Goal: Task Accomplishment & Management: Complete application form

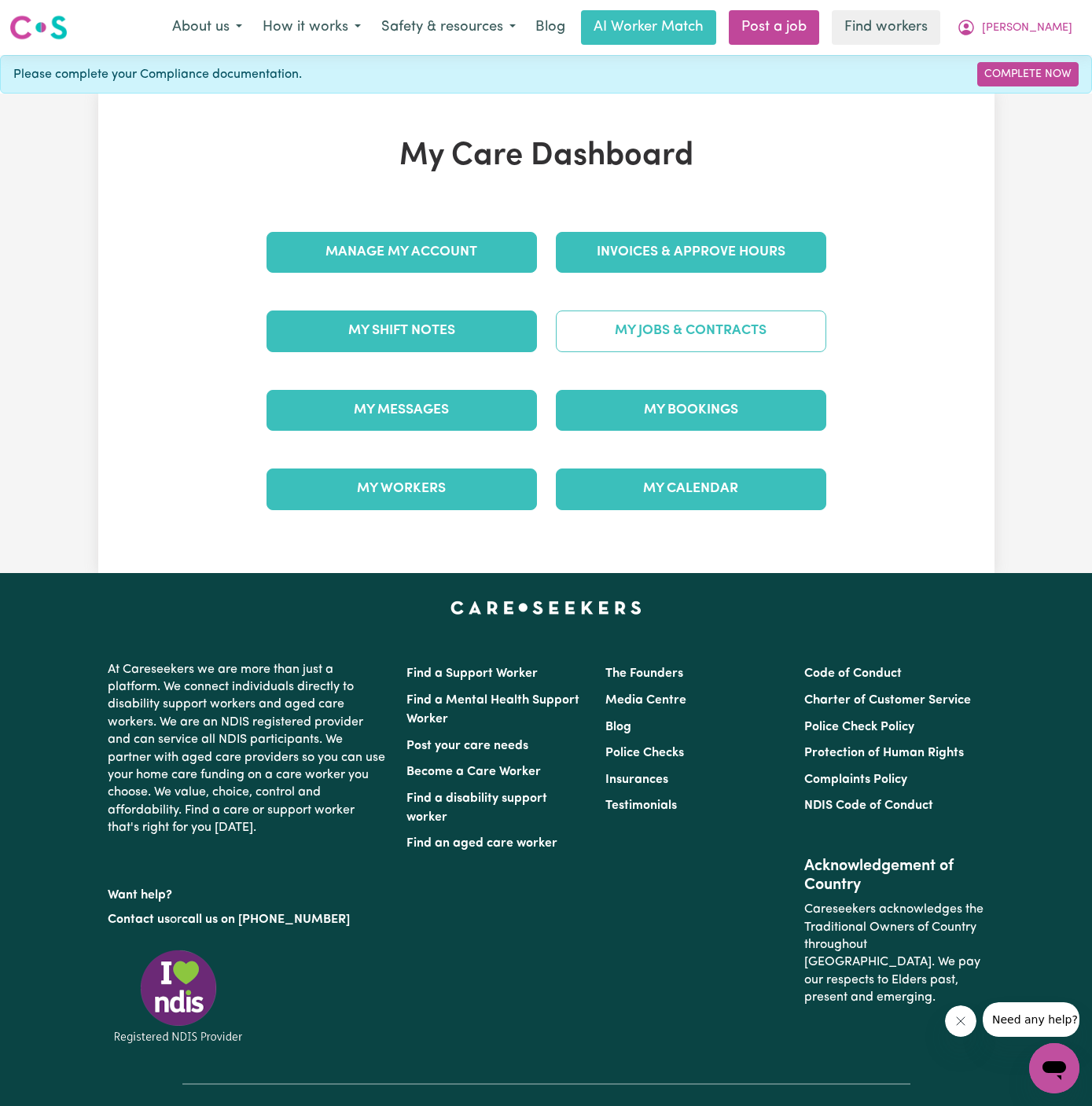
click at [713, 299] on div "My Jobs & Contracts" at bounding box center [691, 331] width 289 height 79
click at [714, 318] on link "My Jobs & Contracts" at bounding box center [691, 331] width 270 height 41
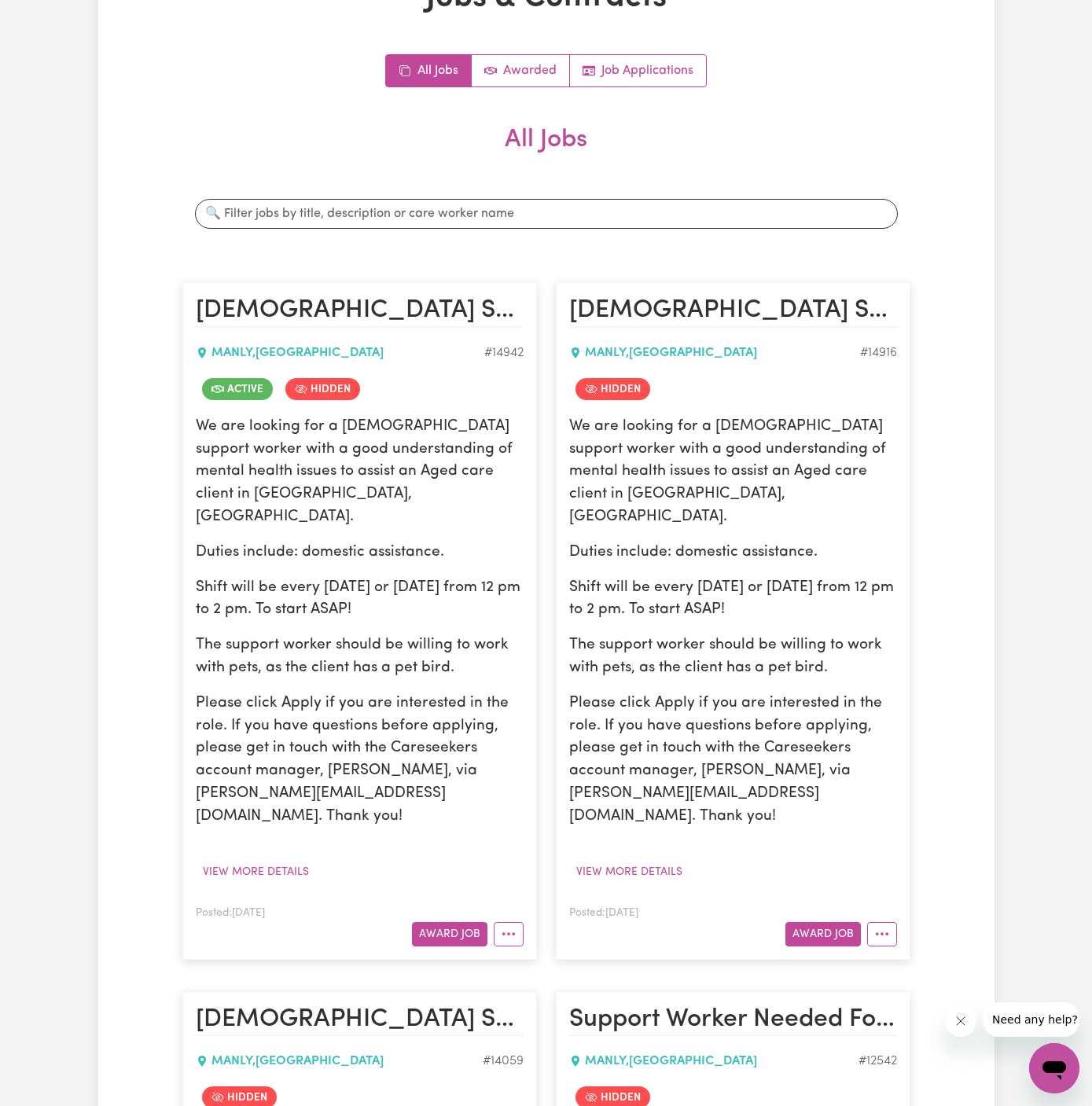
scroll to position [233, 0]
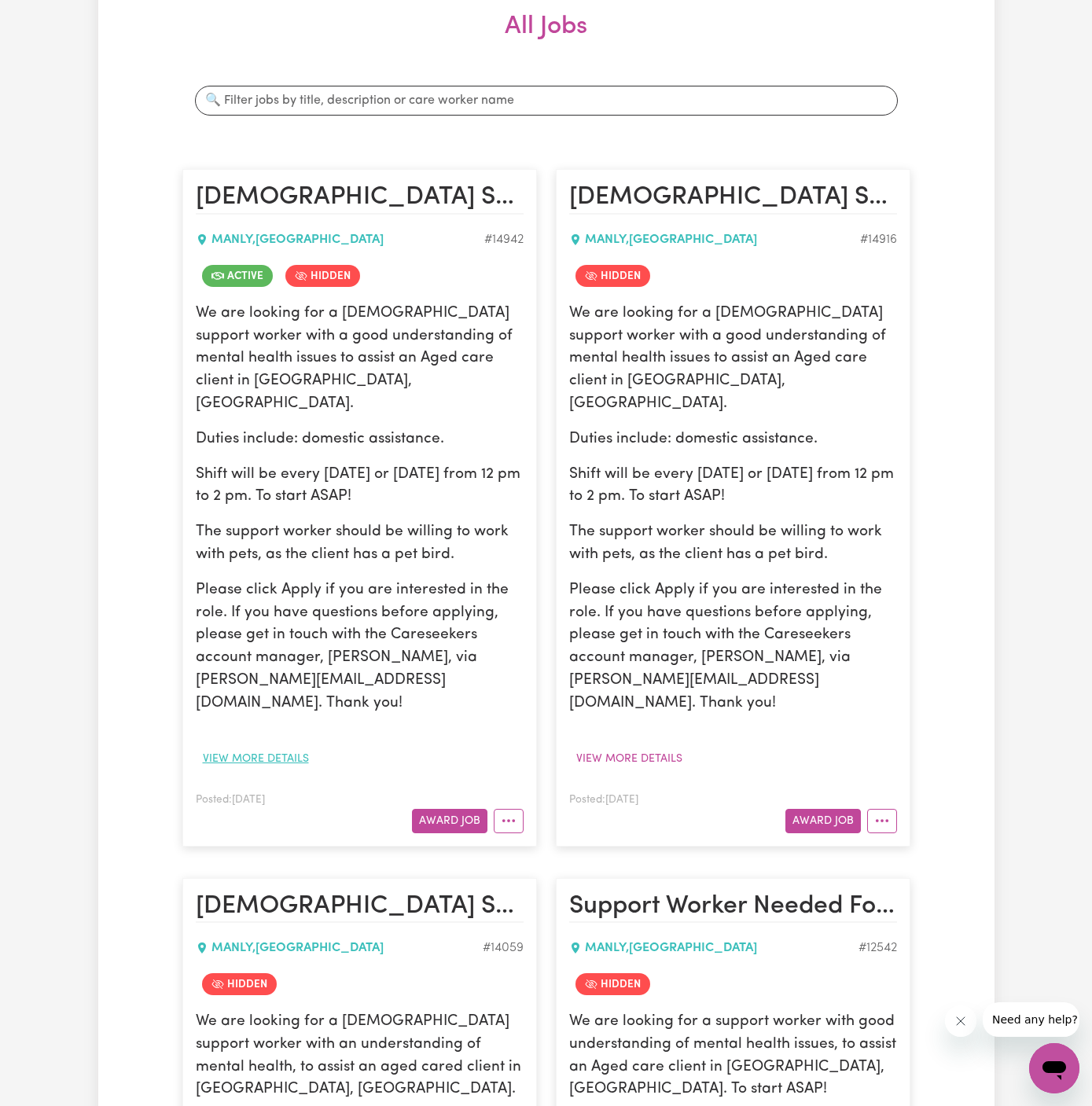
click at [292, 747] on button "View more details" at bounding box center [256, 758] width 120 height 25
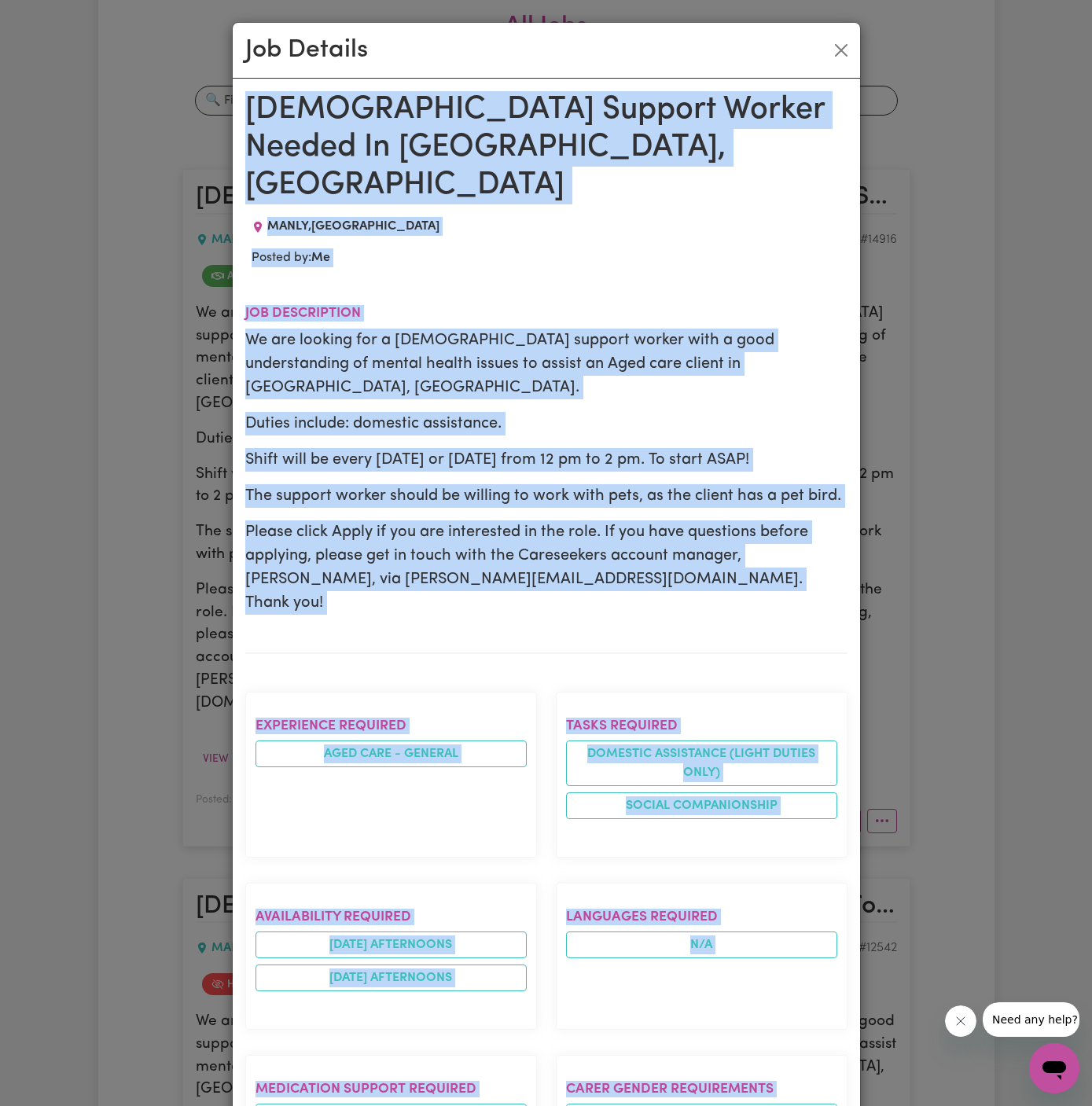
drag, startPoint x: 248, startPoint y: 102, endPoint x: 582, endPoint y: 1106, distance: 1058.1
click at [582, 1106] on div "Female Support Worker Needed In Manly, NSW MANLY , New South Wales Posted by: M…" at bounding box center [546, 906] width 602 height 1630
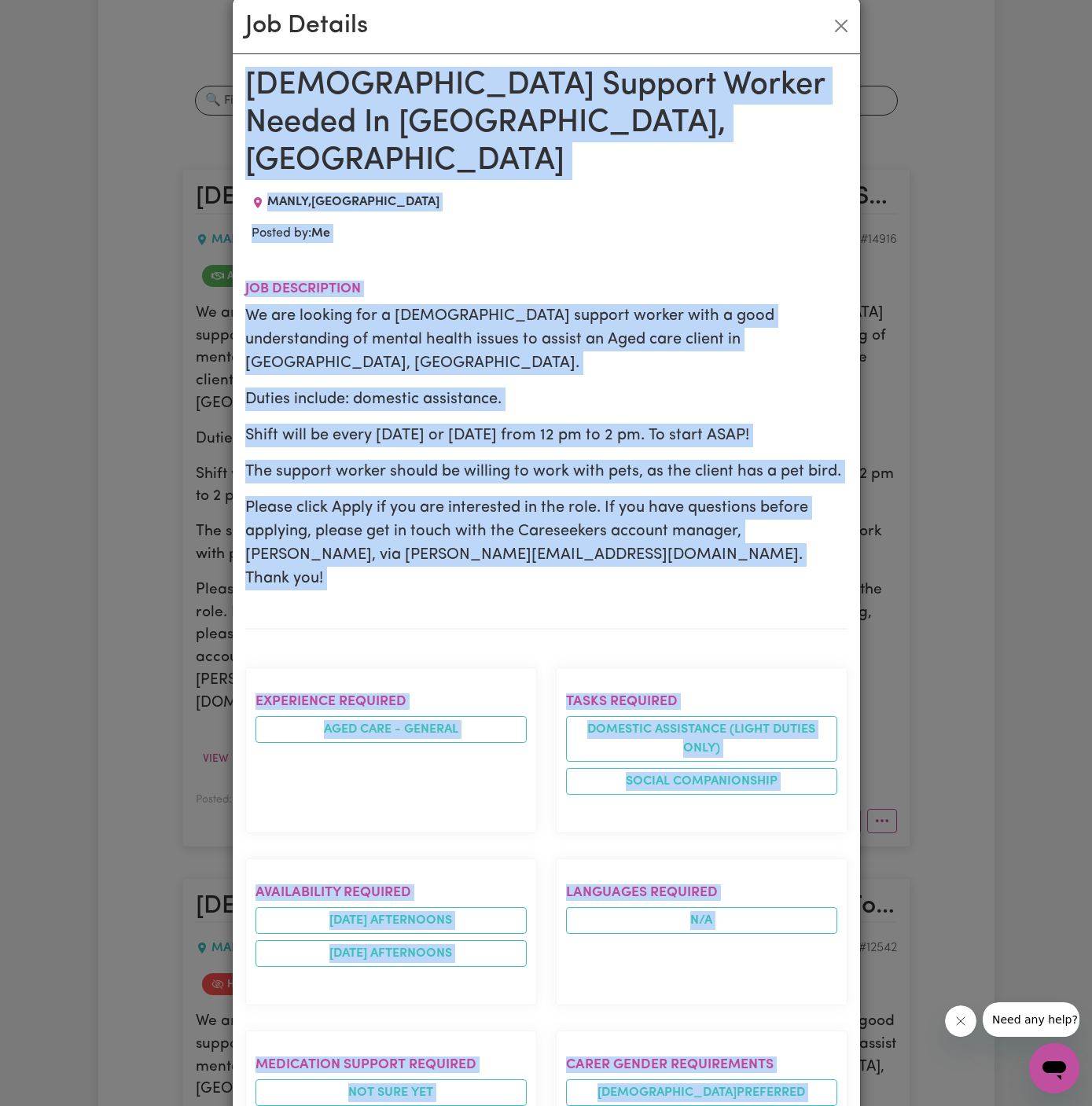
scroll to position [559, 0]
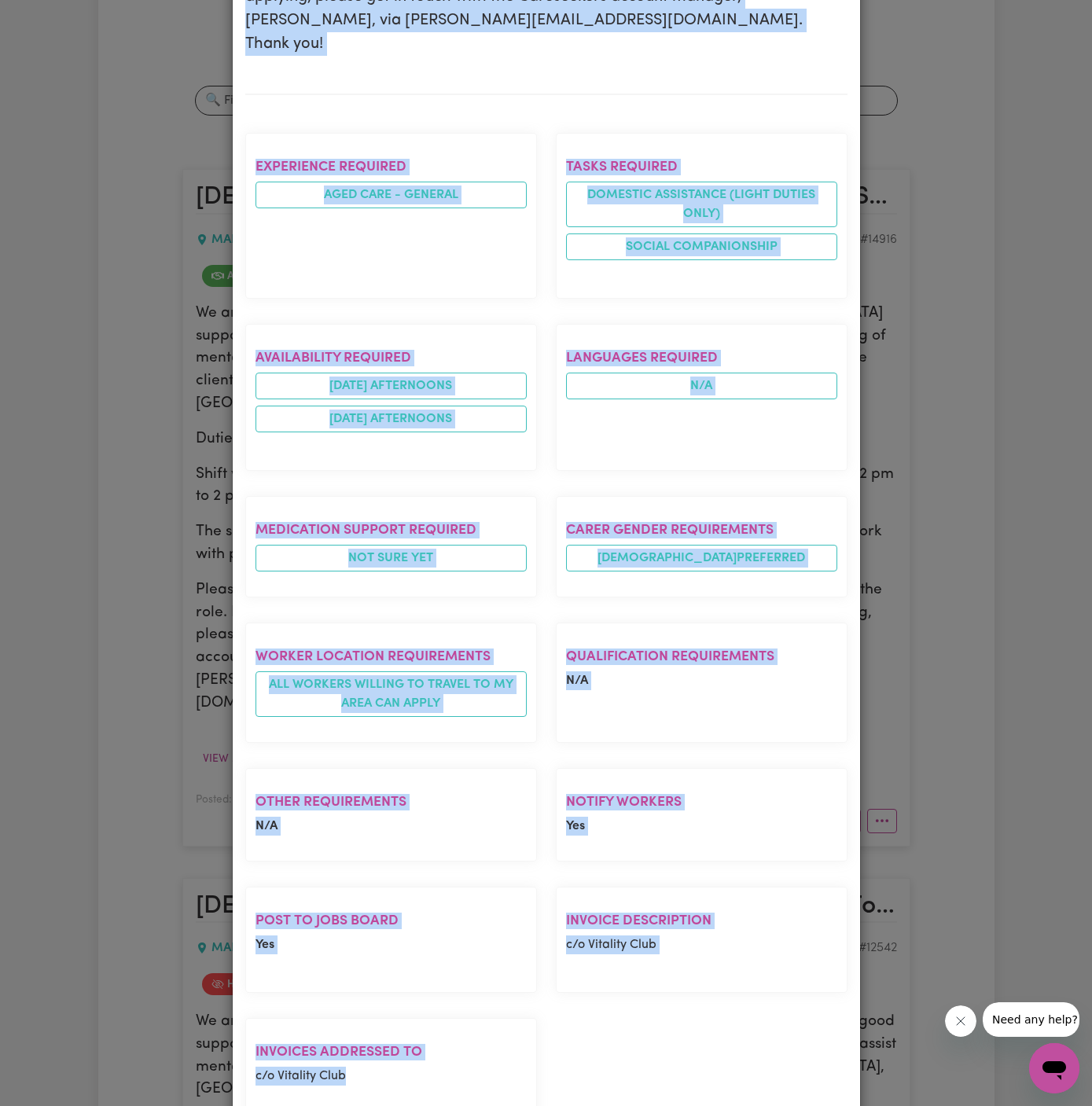
copy div "Female Support Worker Needed In Manly, NSW MANLY , New South Wales Posted by: M…"
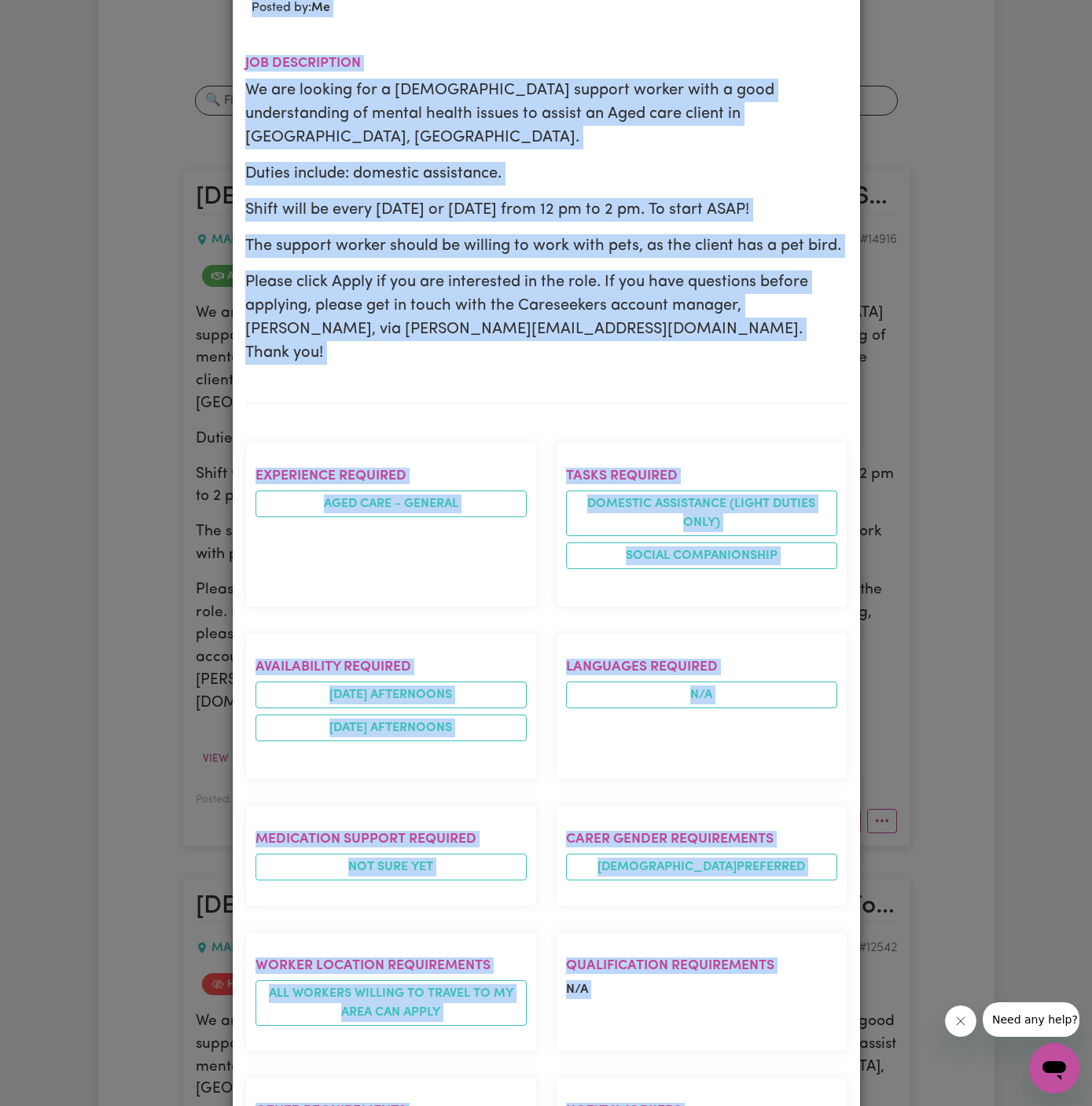
scroll to position [0, 0]
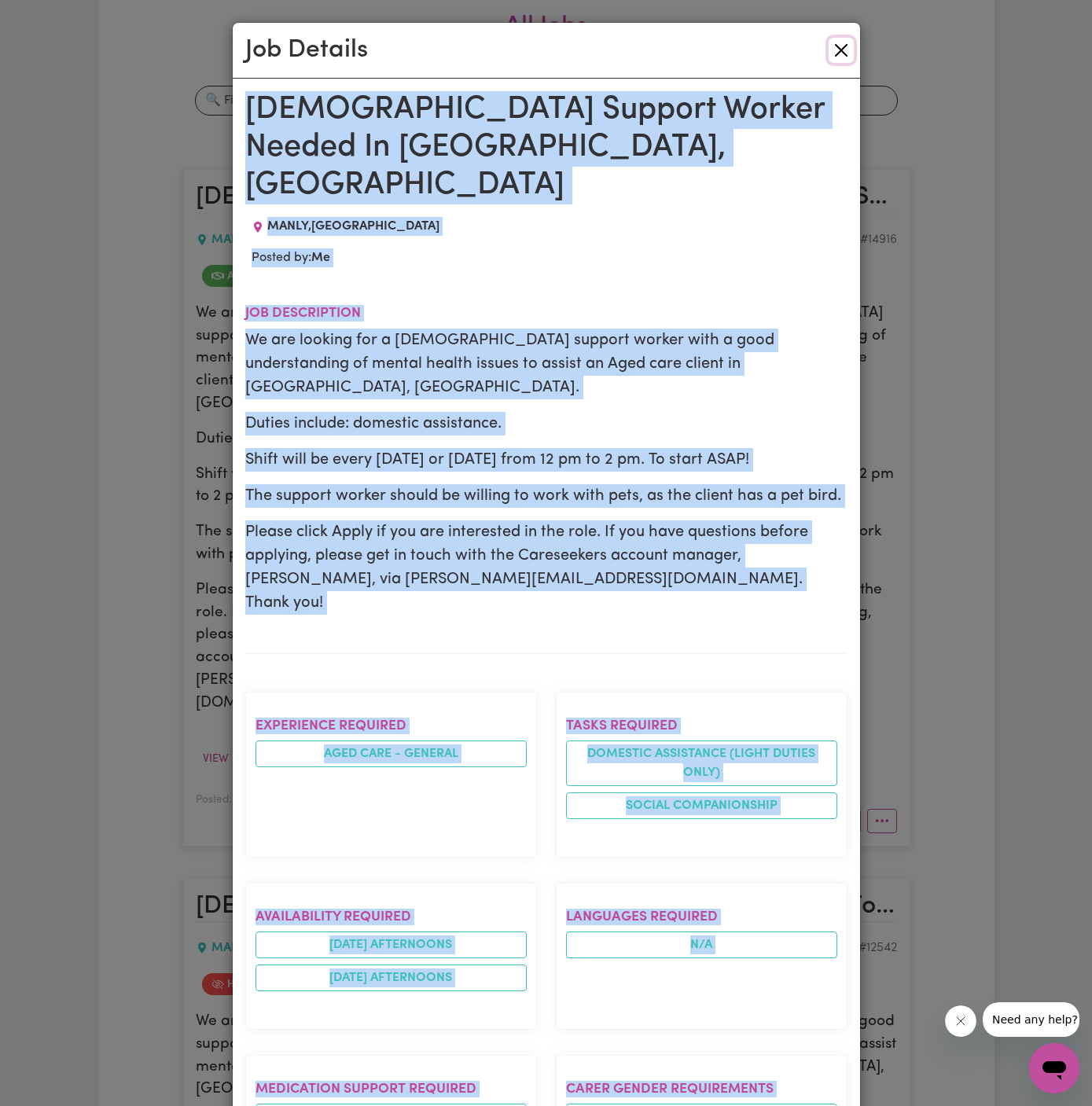
click at [844, 51] on button "Close" at bounding box center [841, 51] width 25 height 25
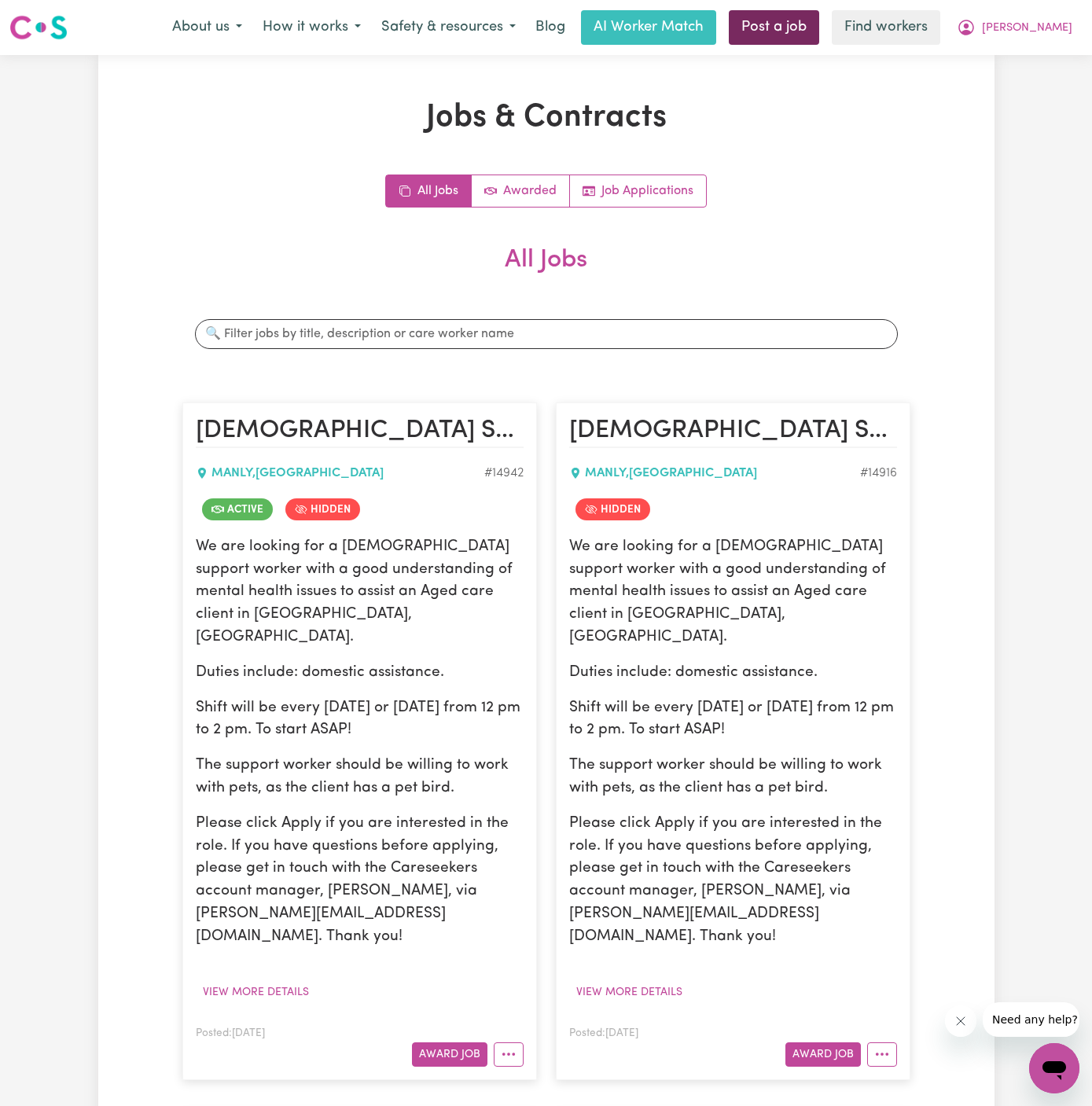
click at [819, 22] on link "Post a job" at bounding box center [773, 27] width 90 height 35
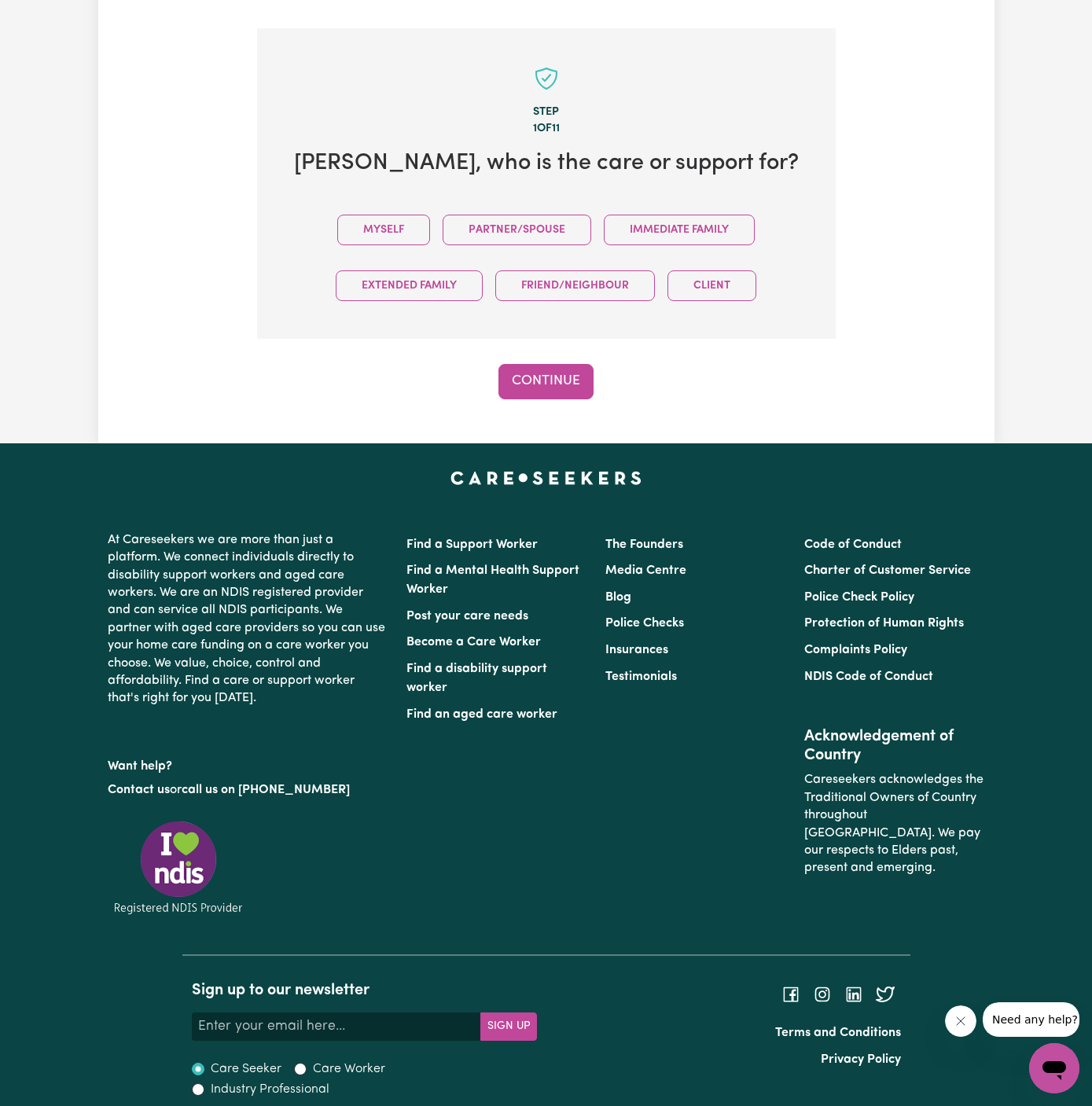
scroll to position [391, 0]
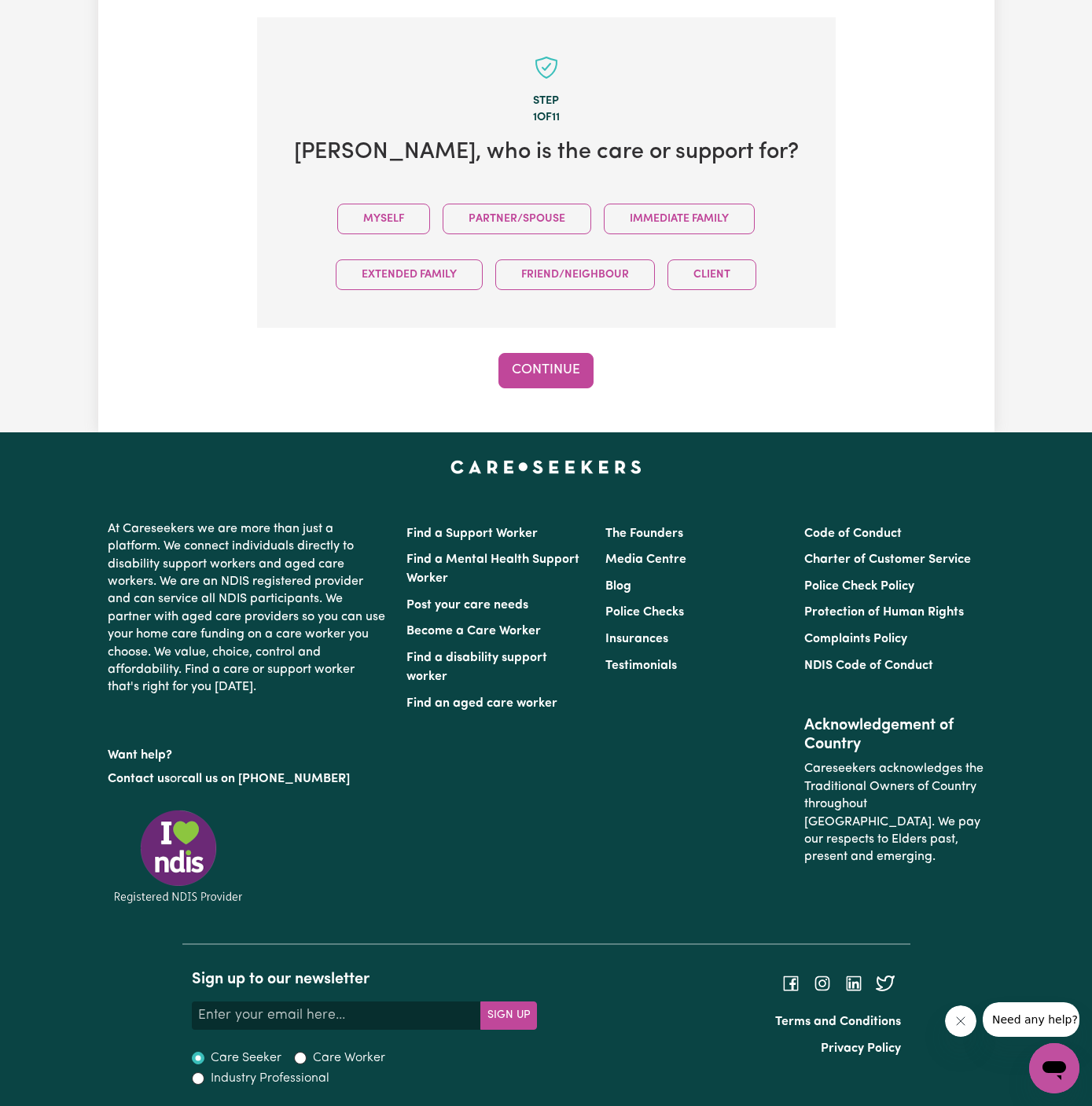
click at [400, 218] on button "Myself" at bounding box center [384, 219] width 93 height 30
click at [525, 364] on button "Continue" at bounding box center [546, 370] width 96 height 35
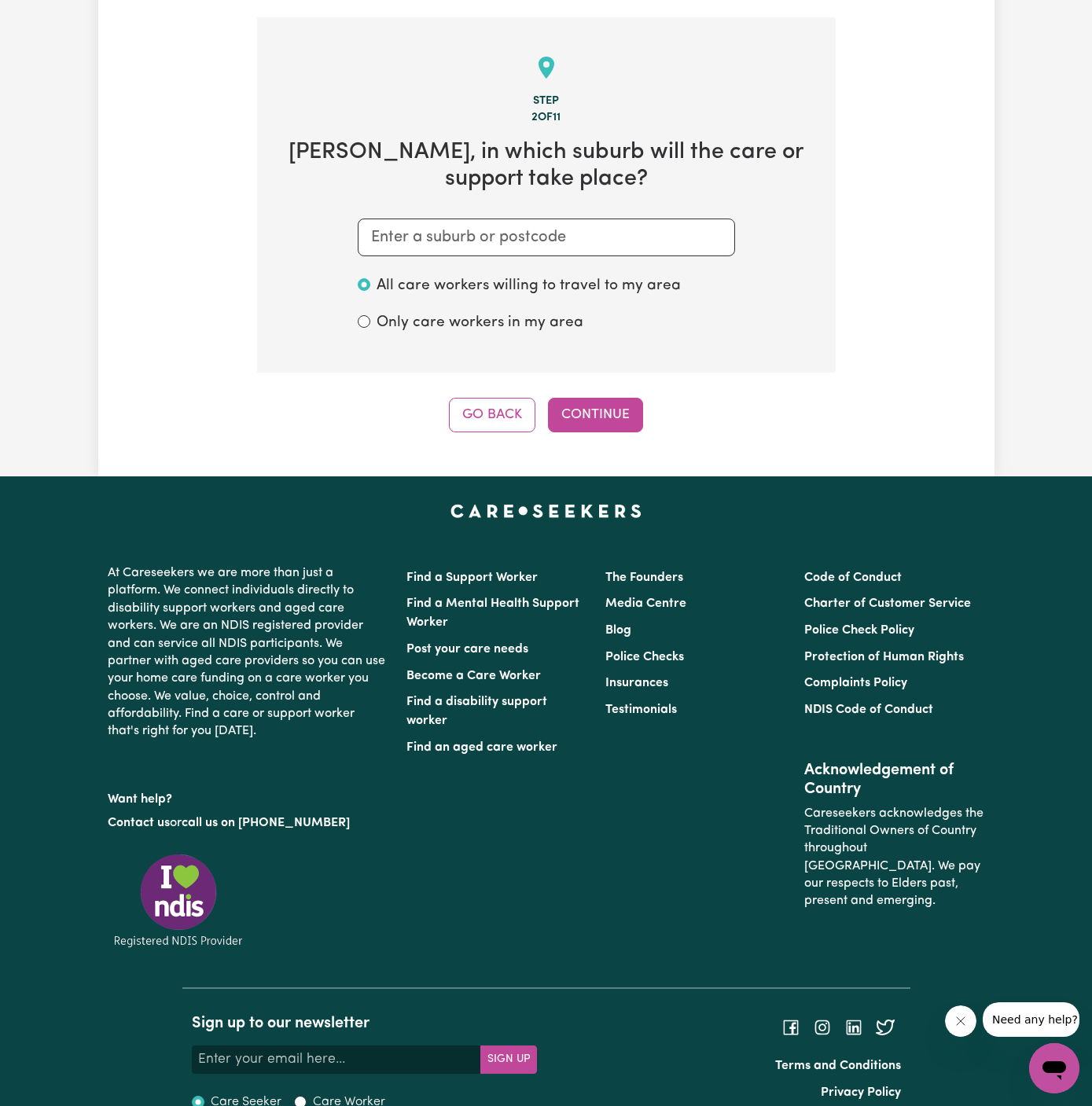
scroll to position [408, 0]
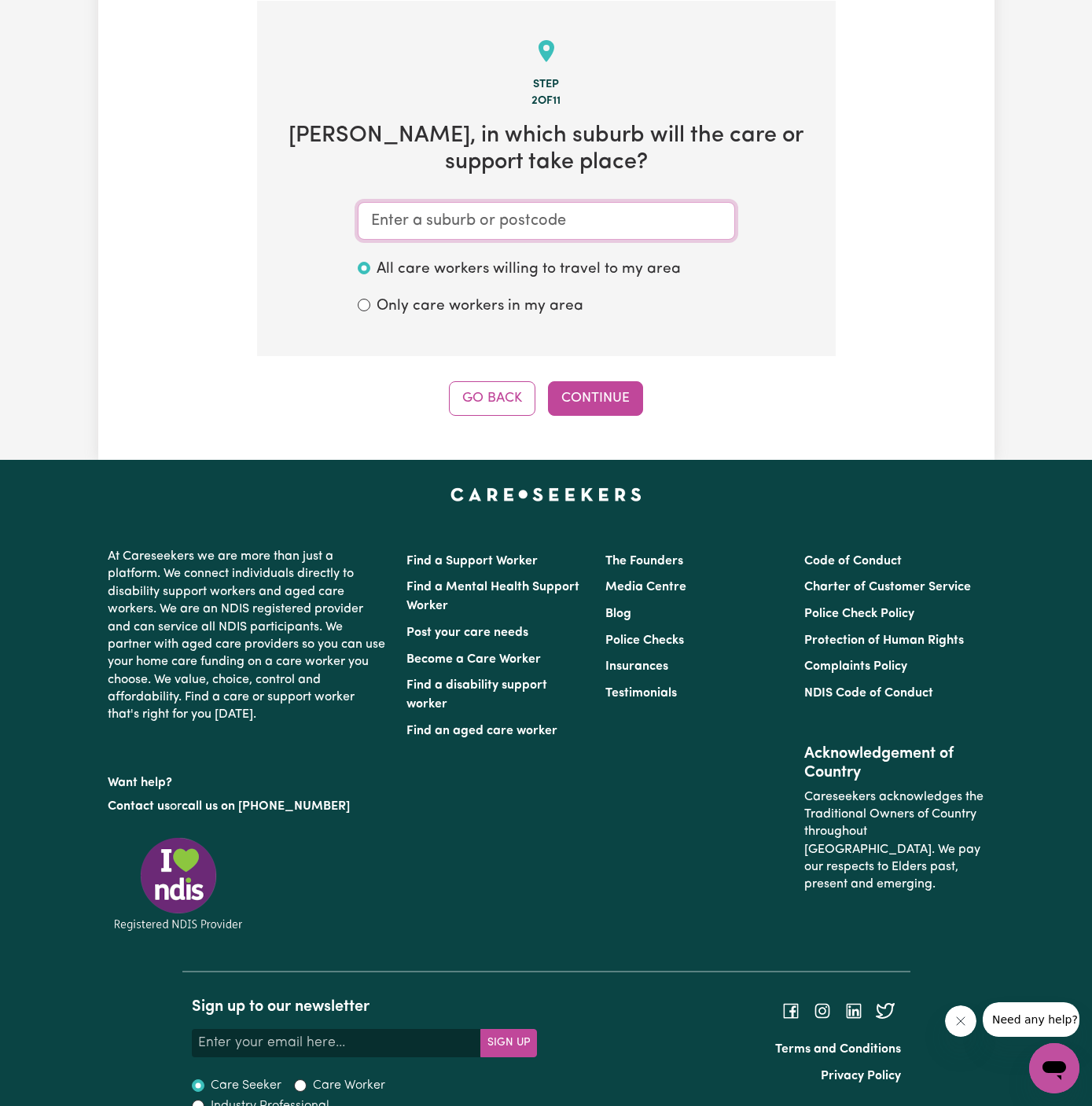
click at [498, 214] on input "text" at bounding box center [546, 221] width 377 height 38
type input "manly"
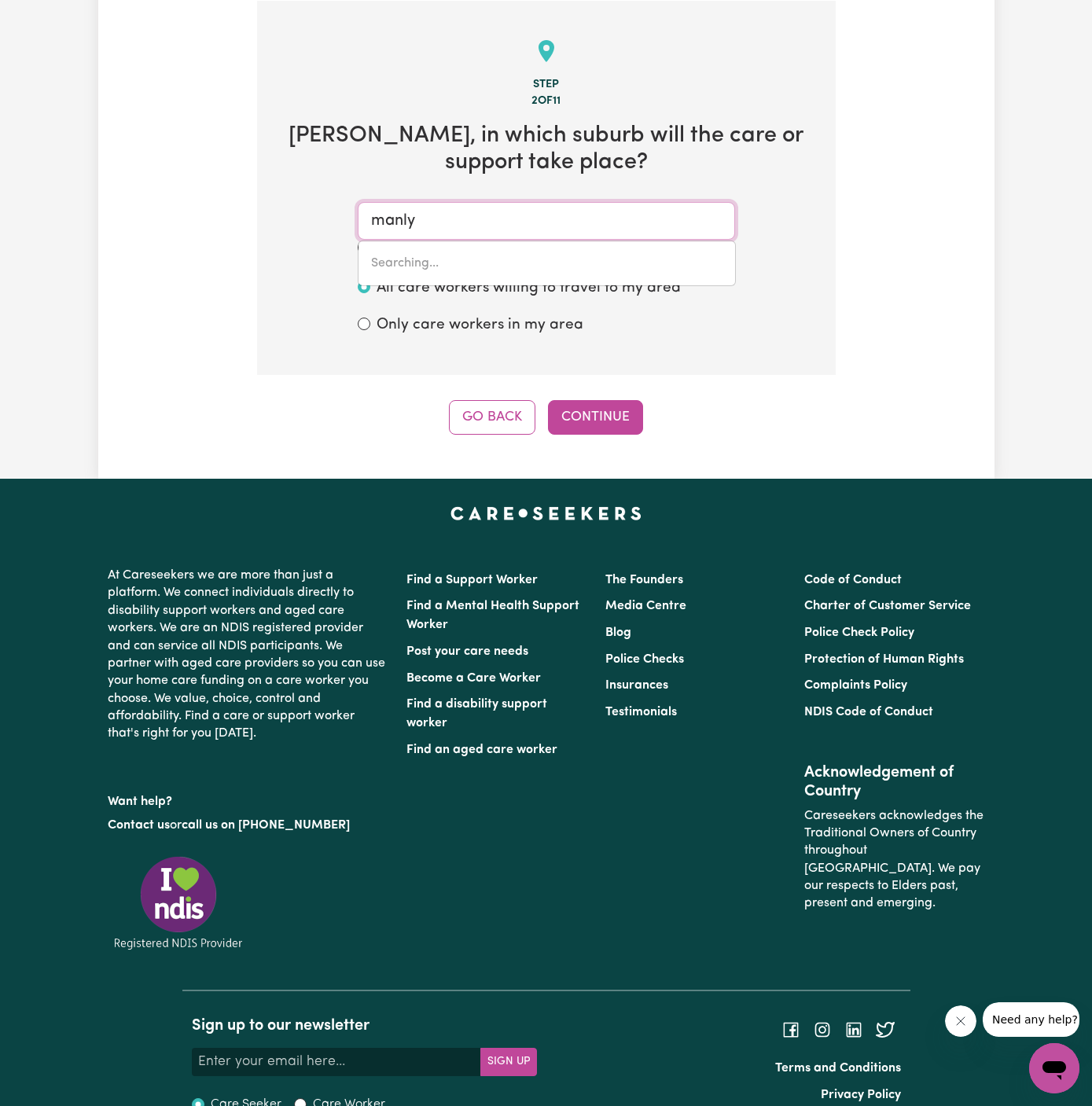
type input "manly, New South Wales, 2095"
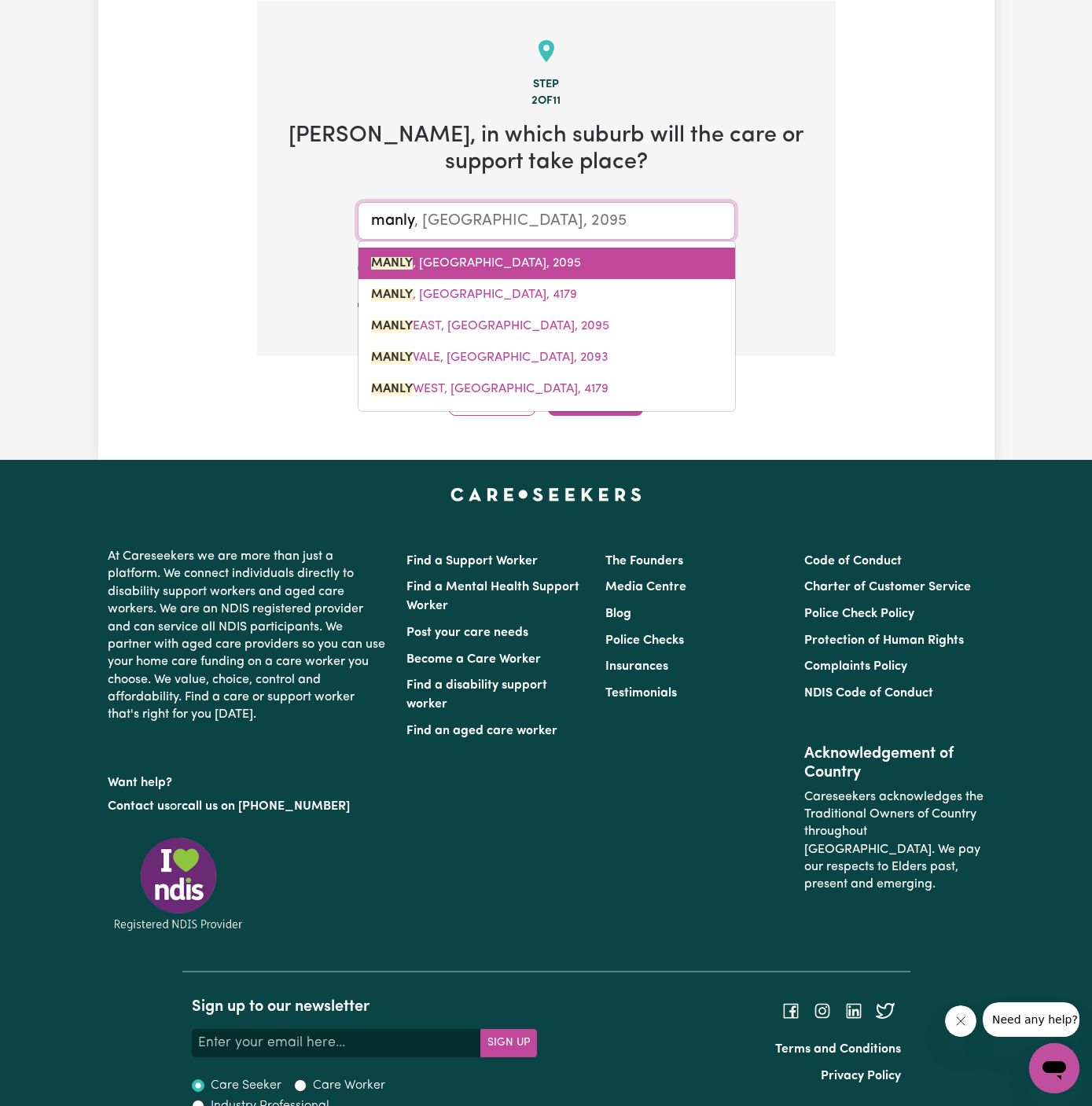
click at [474, 253] on link "MANLY , New South Wales, 2095" at bounding box center [546, 263] width 376 height 31
type input "MANLY, New South Wales, 2095"
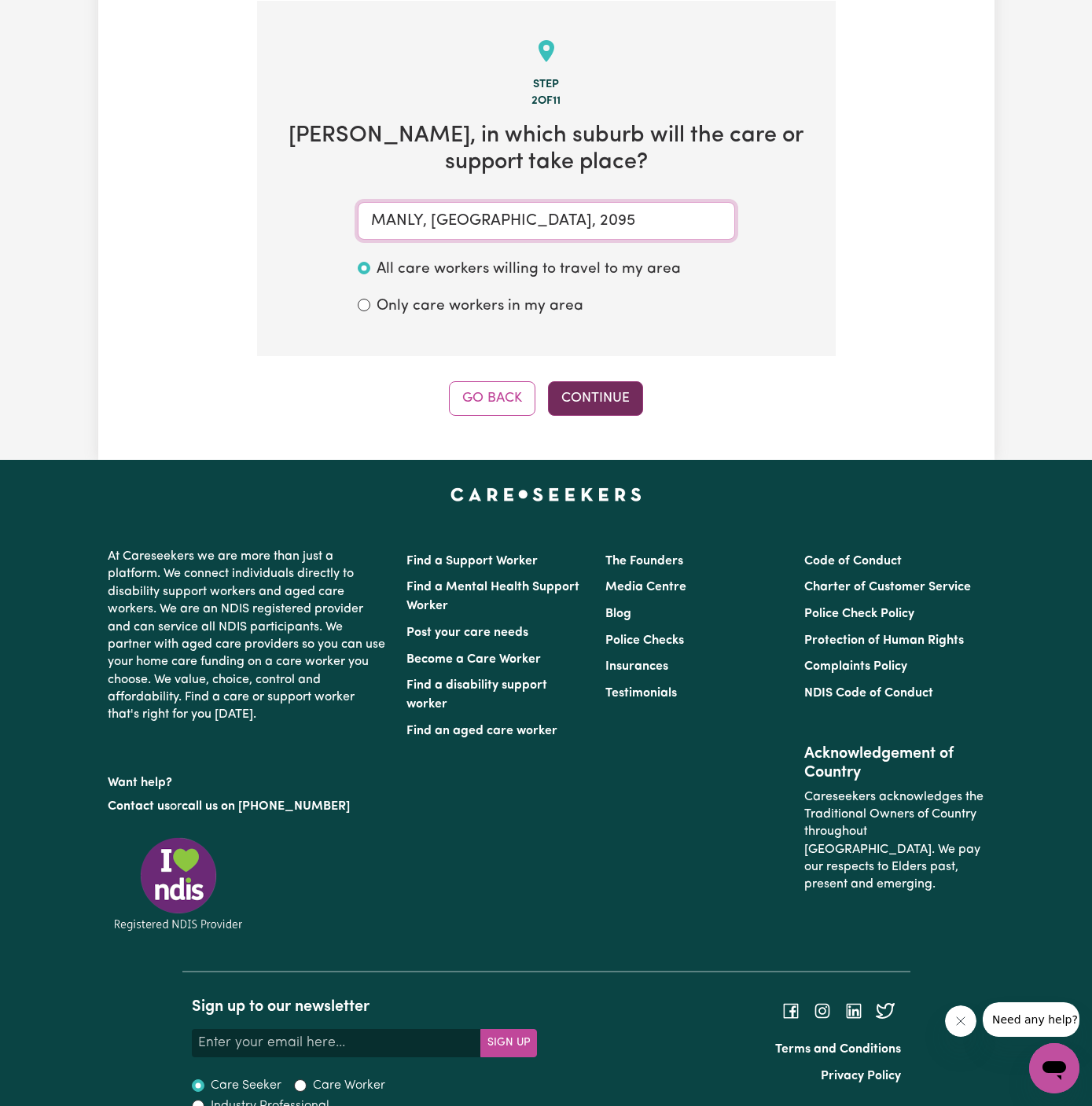
type input "MANLY, New South Wales, 2095"
click at [598, 386] on button "Continue" at bounding box center [595, 398] width 96 height 35
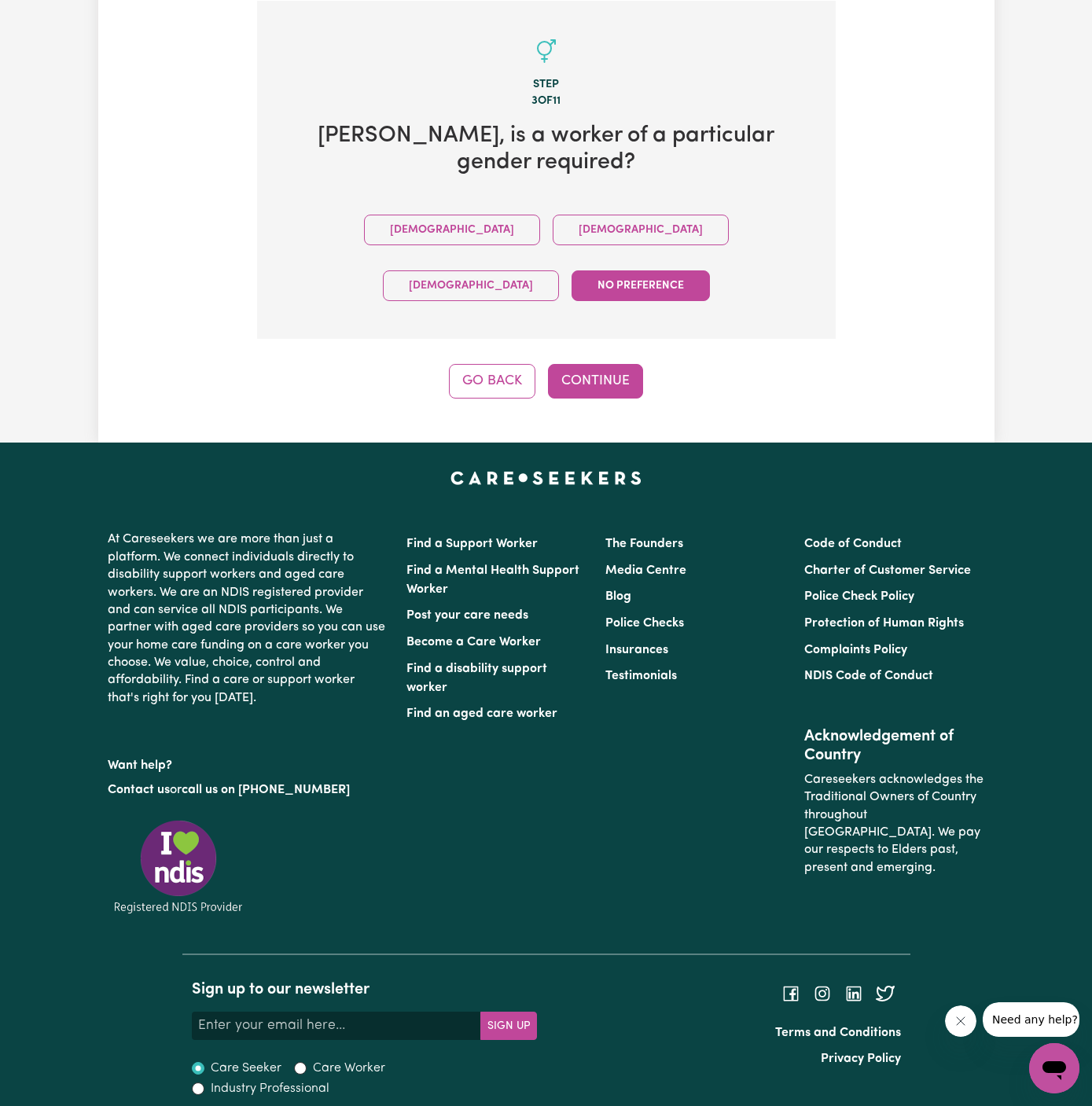
scroll to position [364, 0]
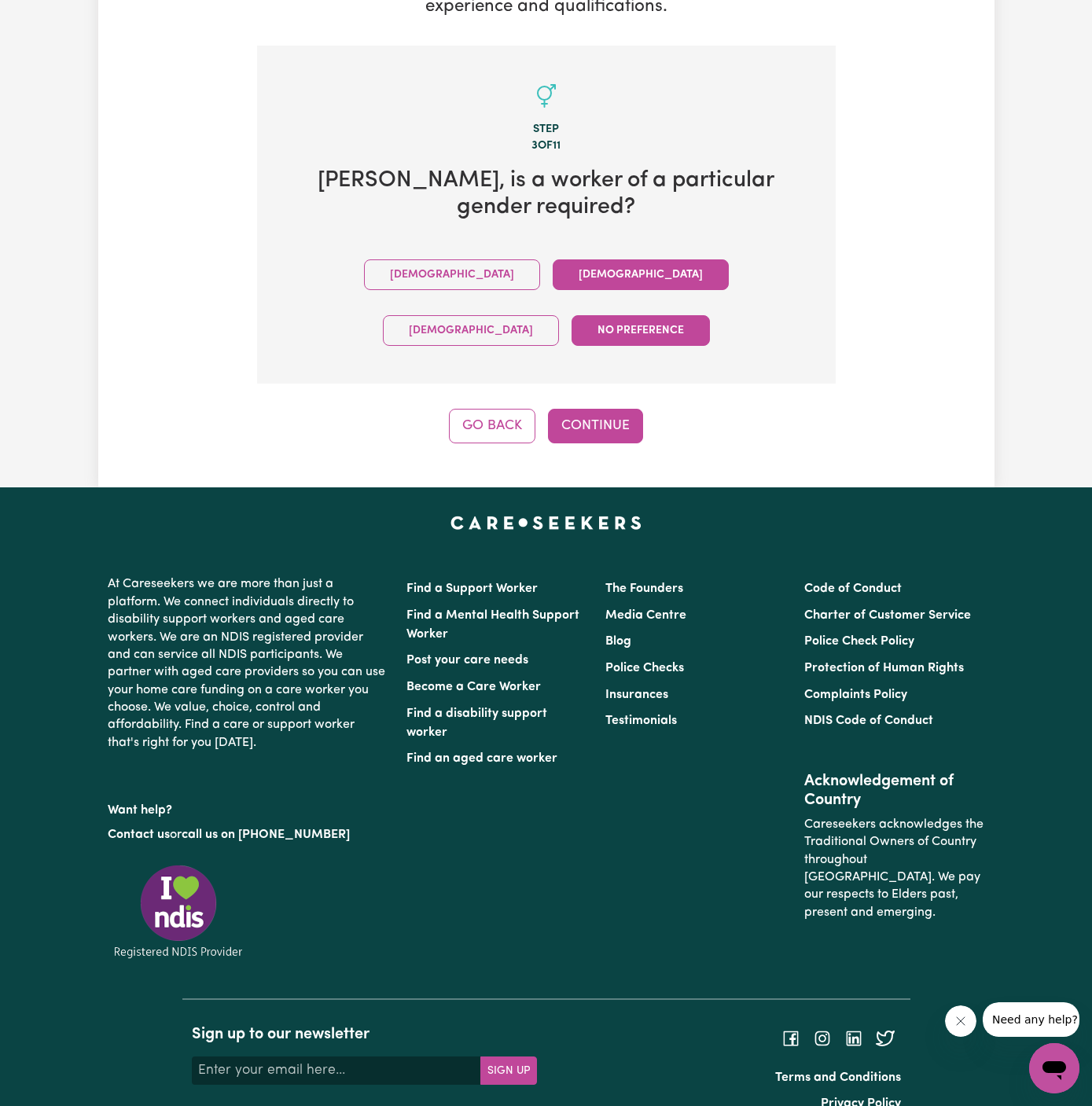
click at [553, 285] on button "Female" at bounding box center [641, 275] width 176 height 30
click at [598, 409] on button "Continue" at bounding box center [595, 426] width 96 height 35
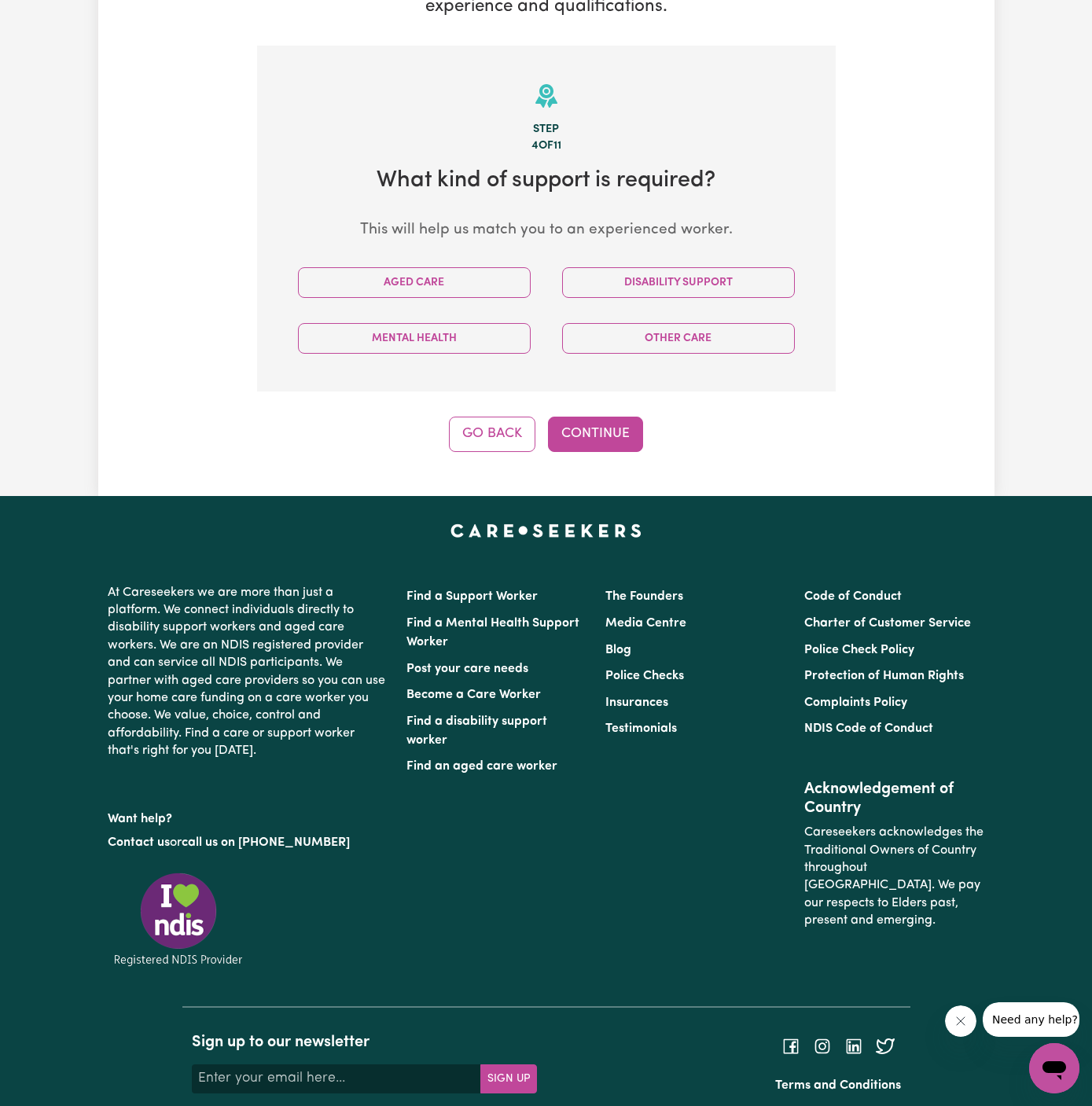
scroll to position [408, 0]
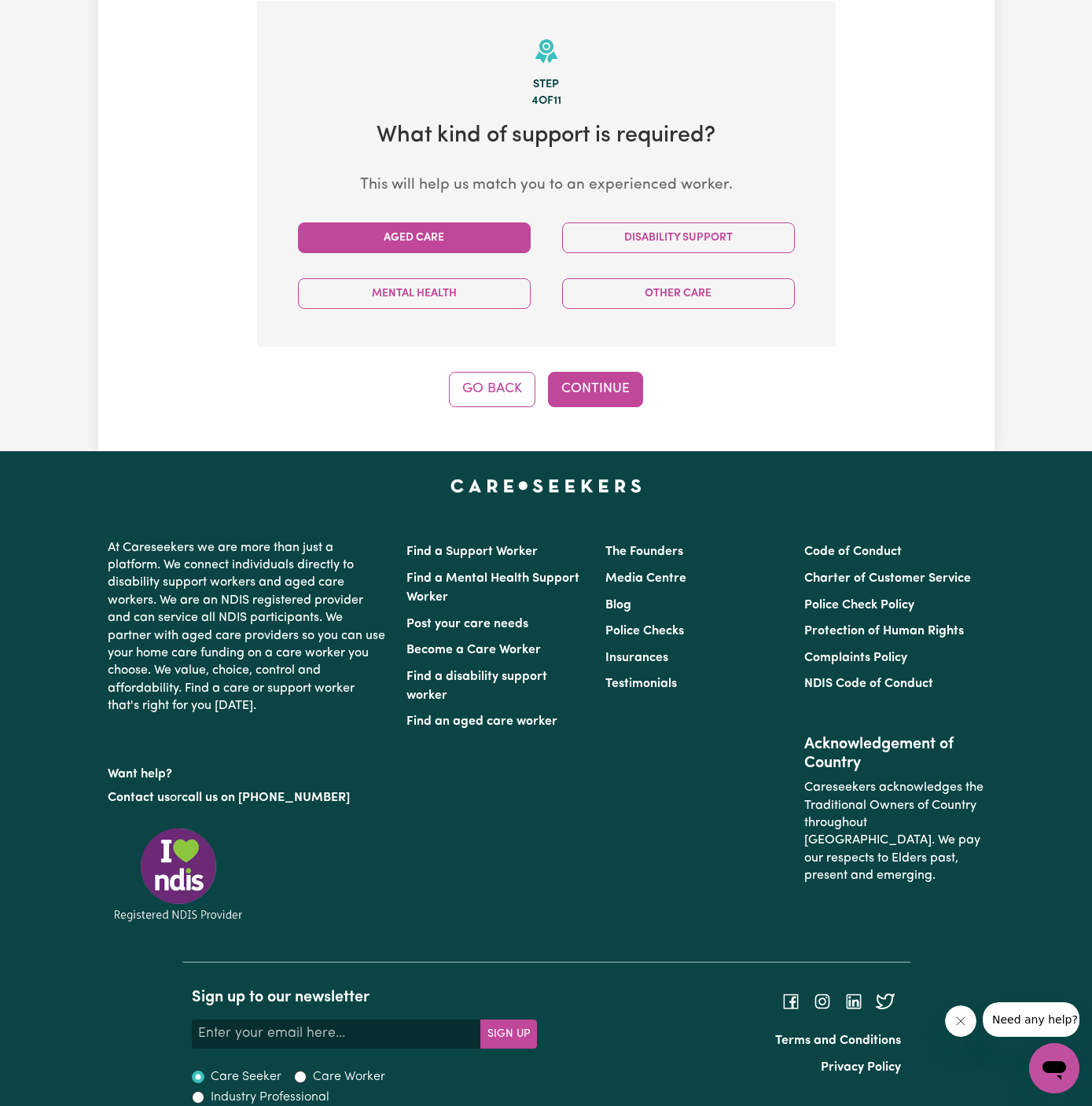
click at [427, 231] on button "Aged Care" at bounding box center [413, 238] width 232 height 30
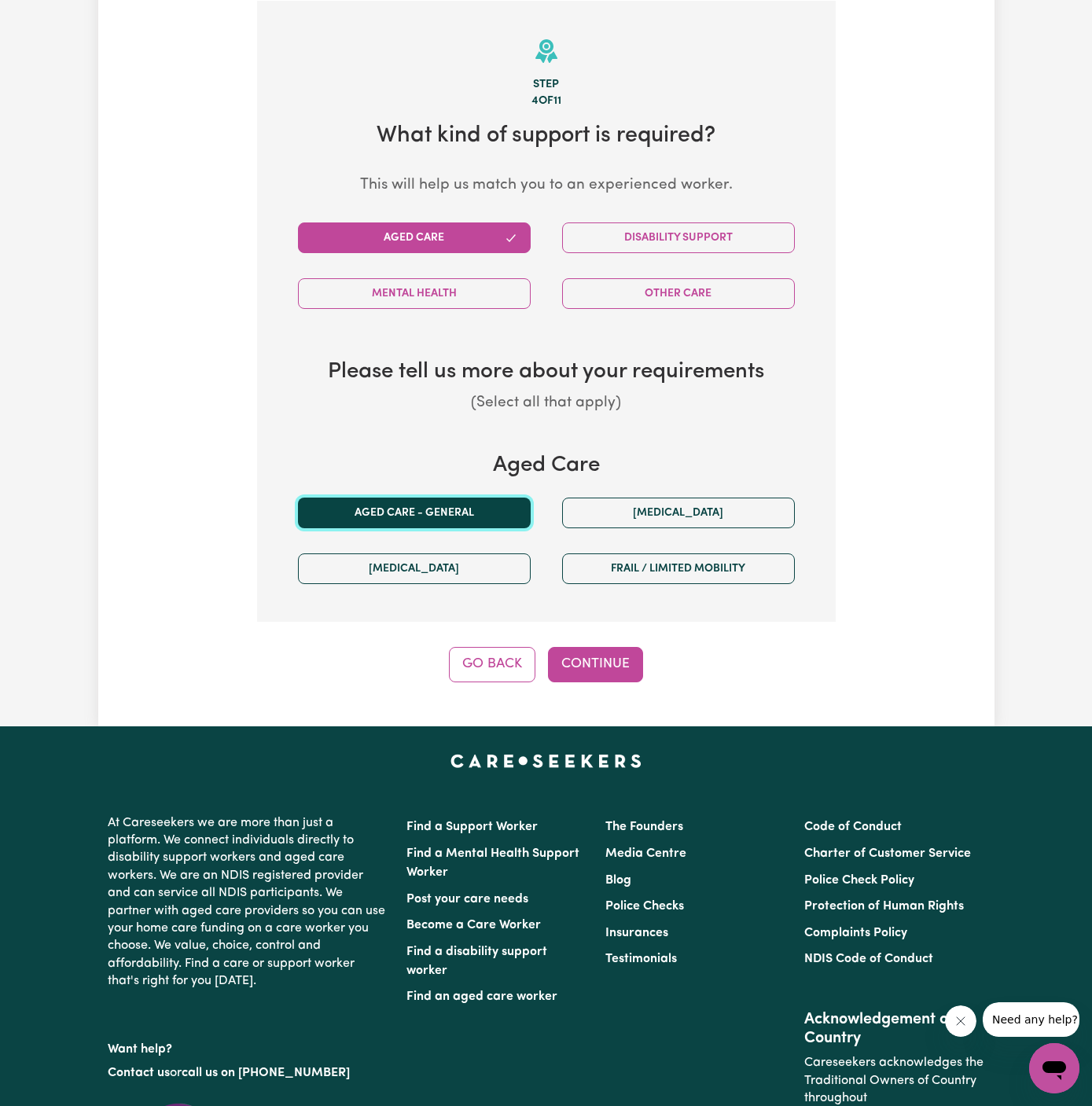
click at [456, 506] on button "Aged care - General" at bounding box center [413, 513] width 232 height 30
click at [610, 661] on button "Continue" at bounding box center [595, 664] width 96 height 35
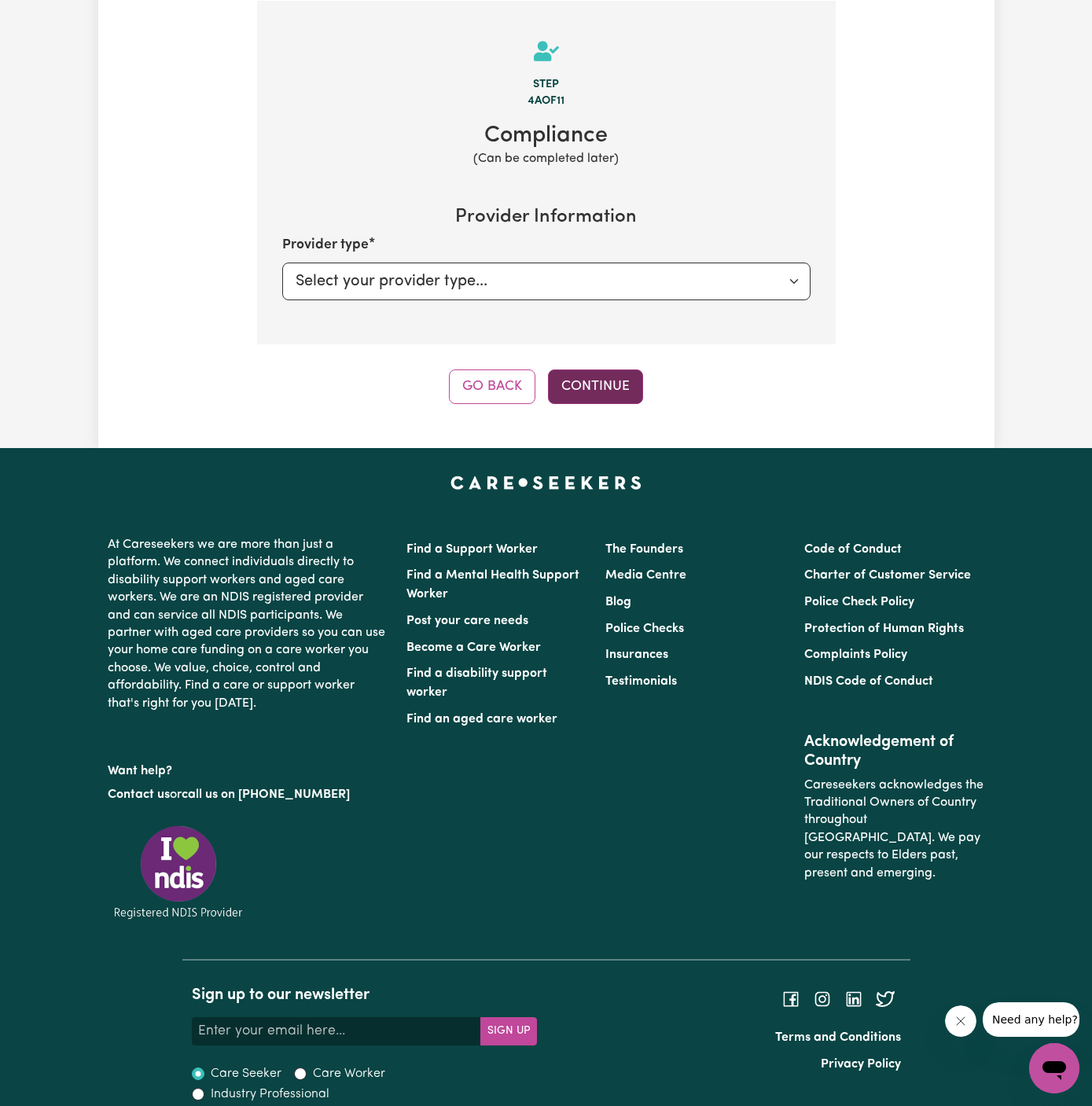
click at [587, 379] on button "Continue" at bounding box center [595, 386] width 96 height 35
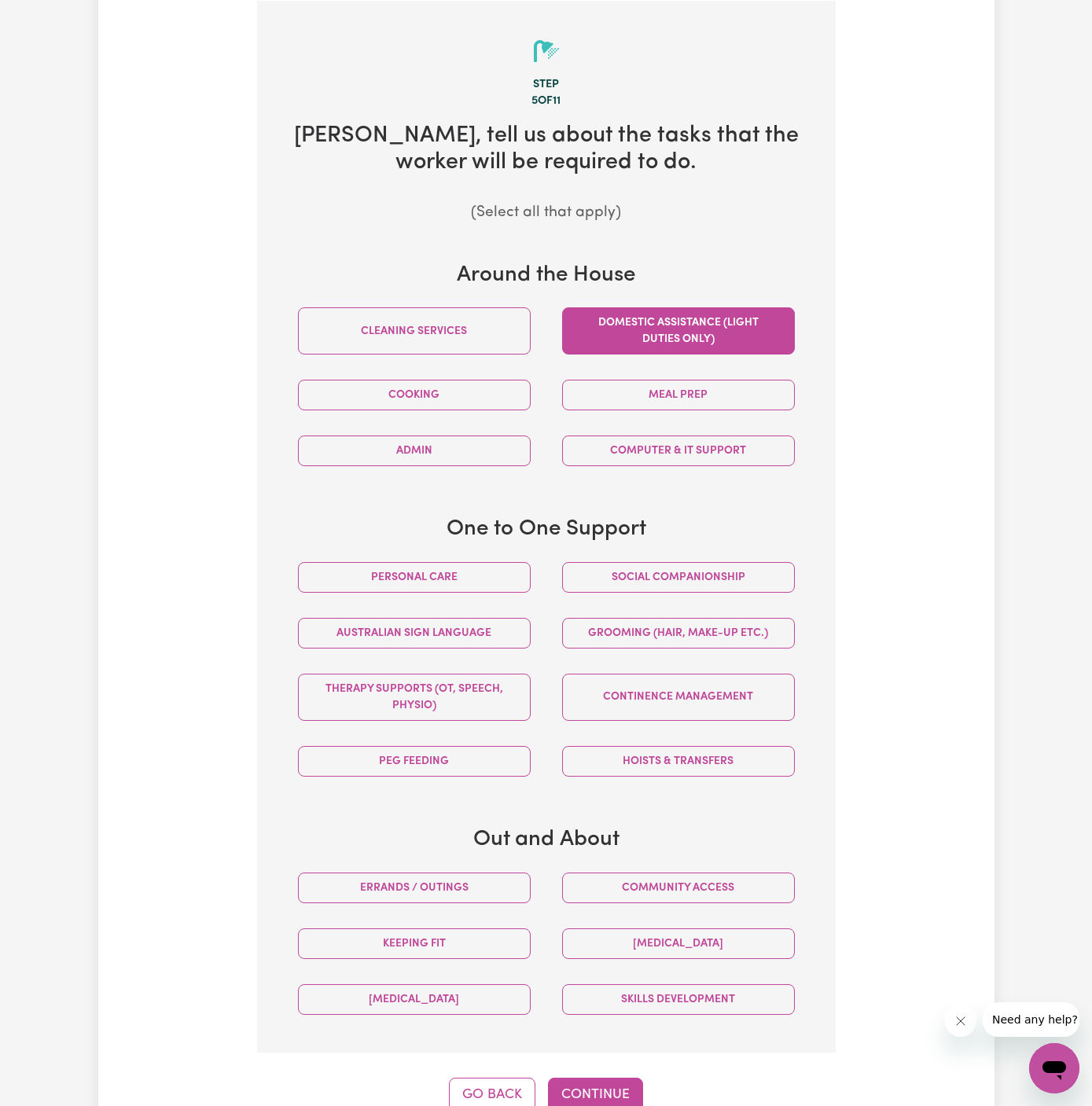
click at [674, 315] on button "Domestic assistance (light duties only)" at bounding box center [678, 331] width 232 height 47
click at [511, 328] on button "Cleaning services" at bounding box center [413, 331] width 232 height 47
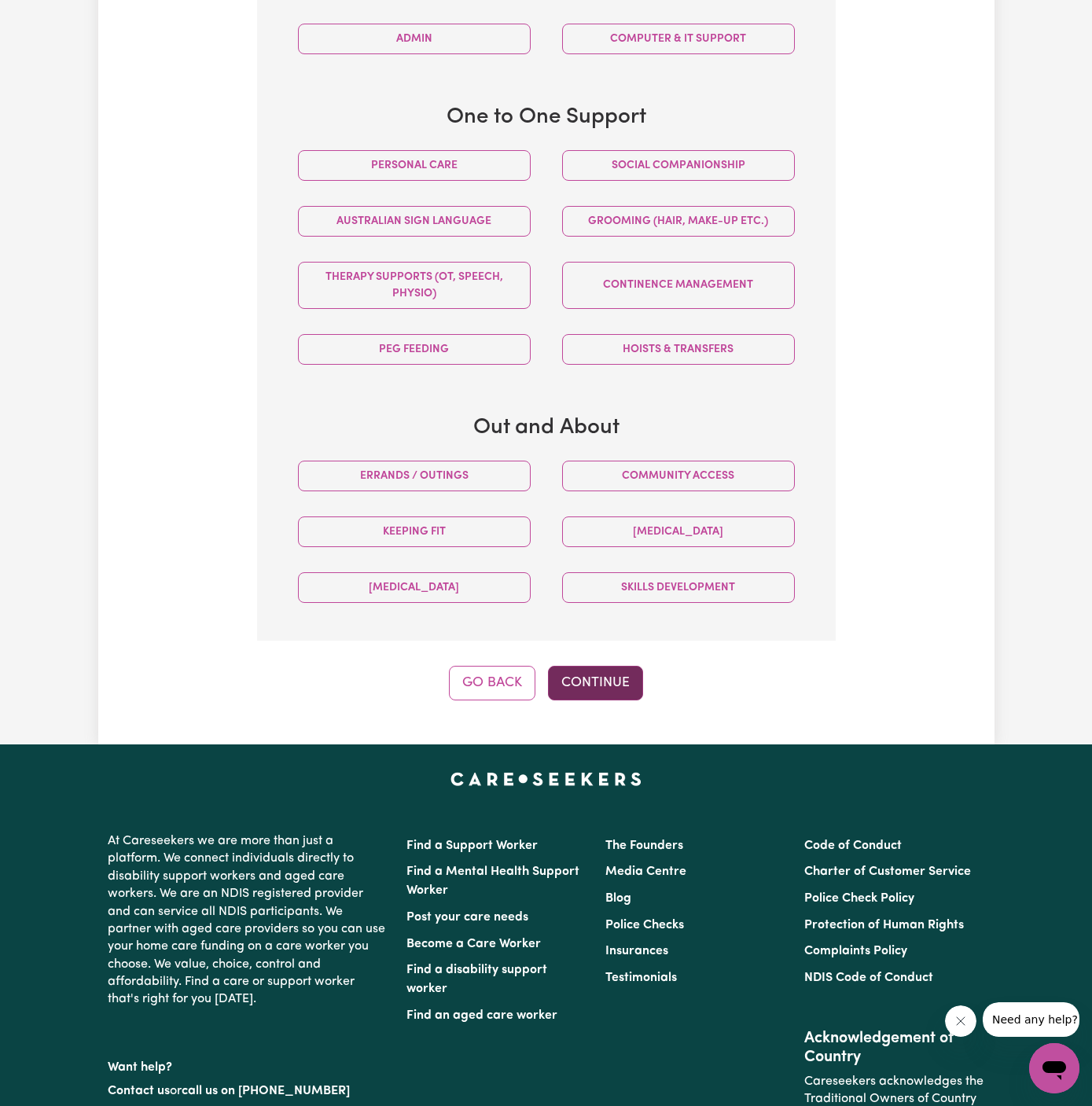
click at [615, 683] on button "Continue" at bounding box center [595, 683] width 96 height 35
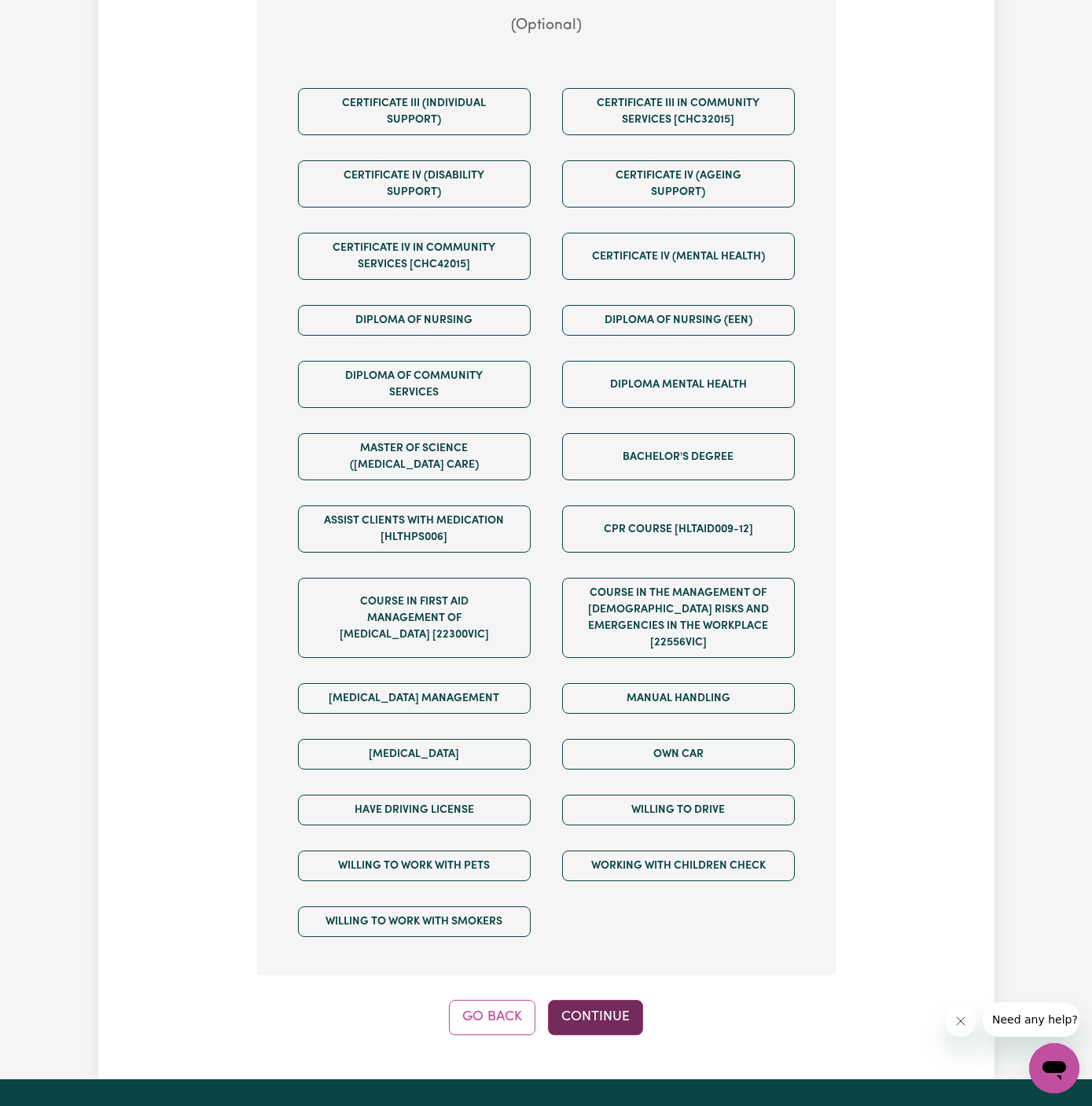
click at [610, 1000] on button "Continue" at bounding box center [595, 1017] width 96 height 35
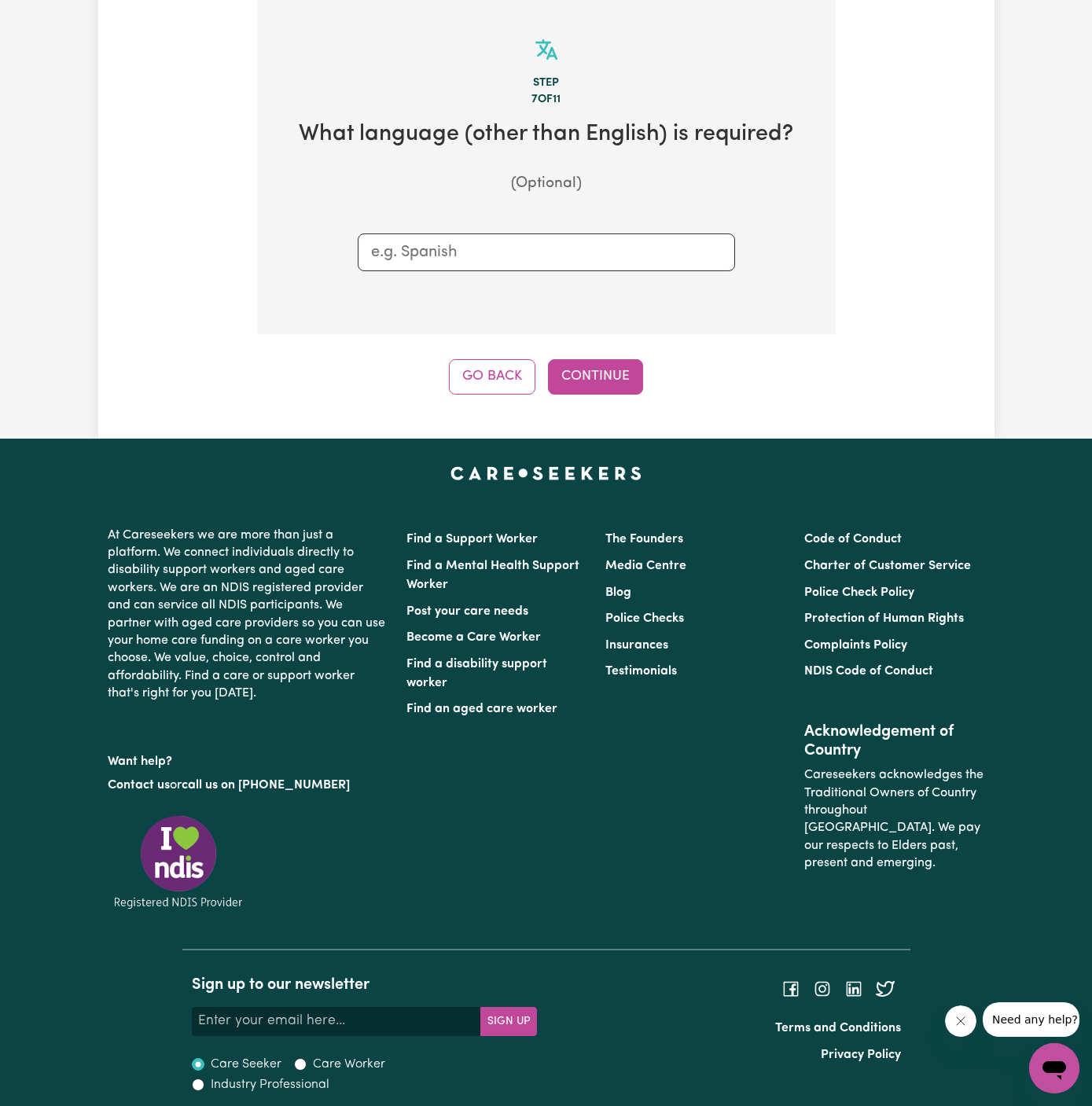
scroll to position [408, 0]
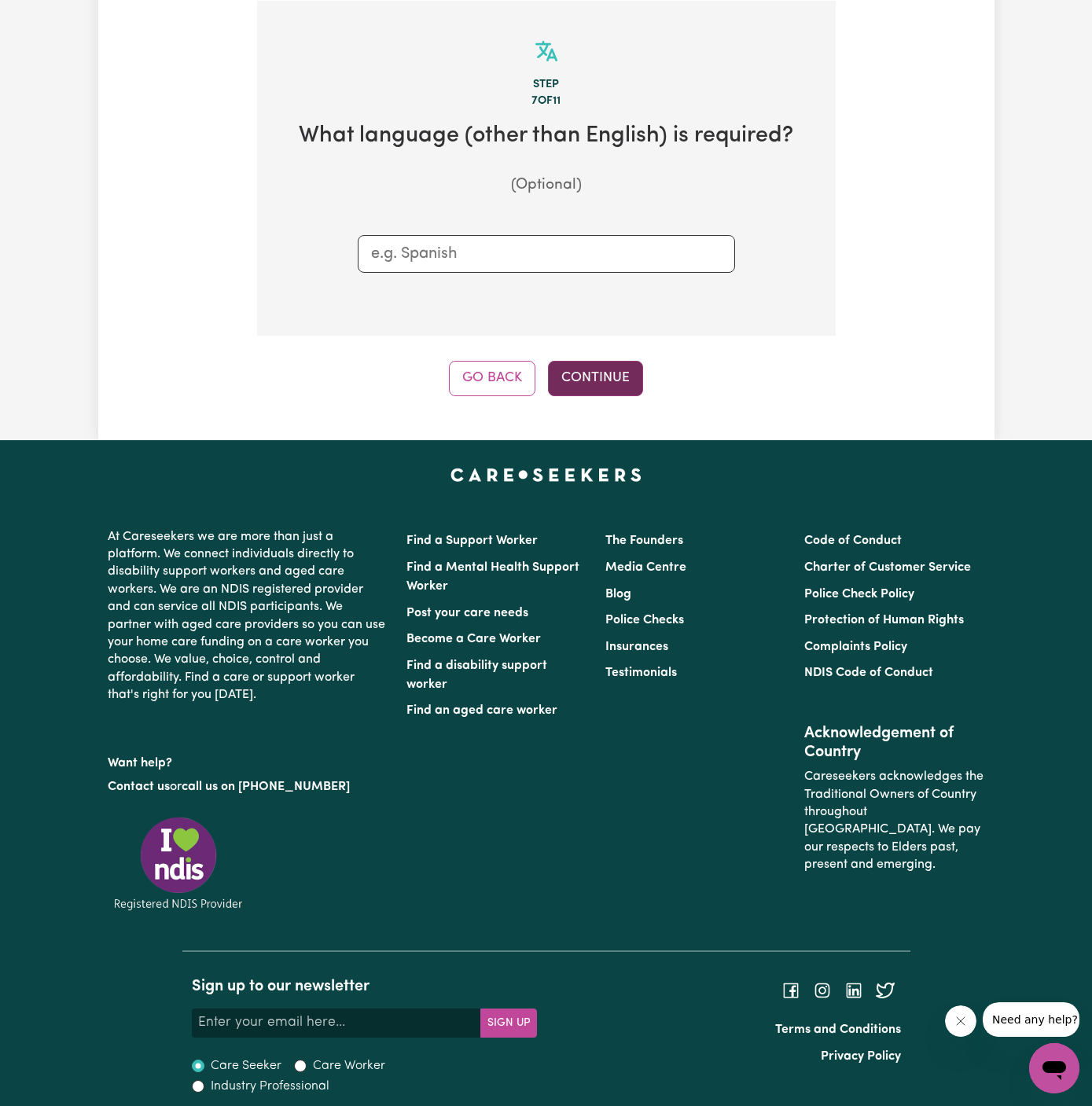
click at [593, 363] on button "Continue" at bounding box center [595, 378] width 96 height 35
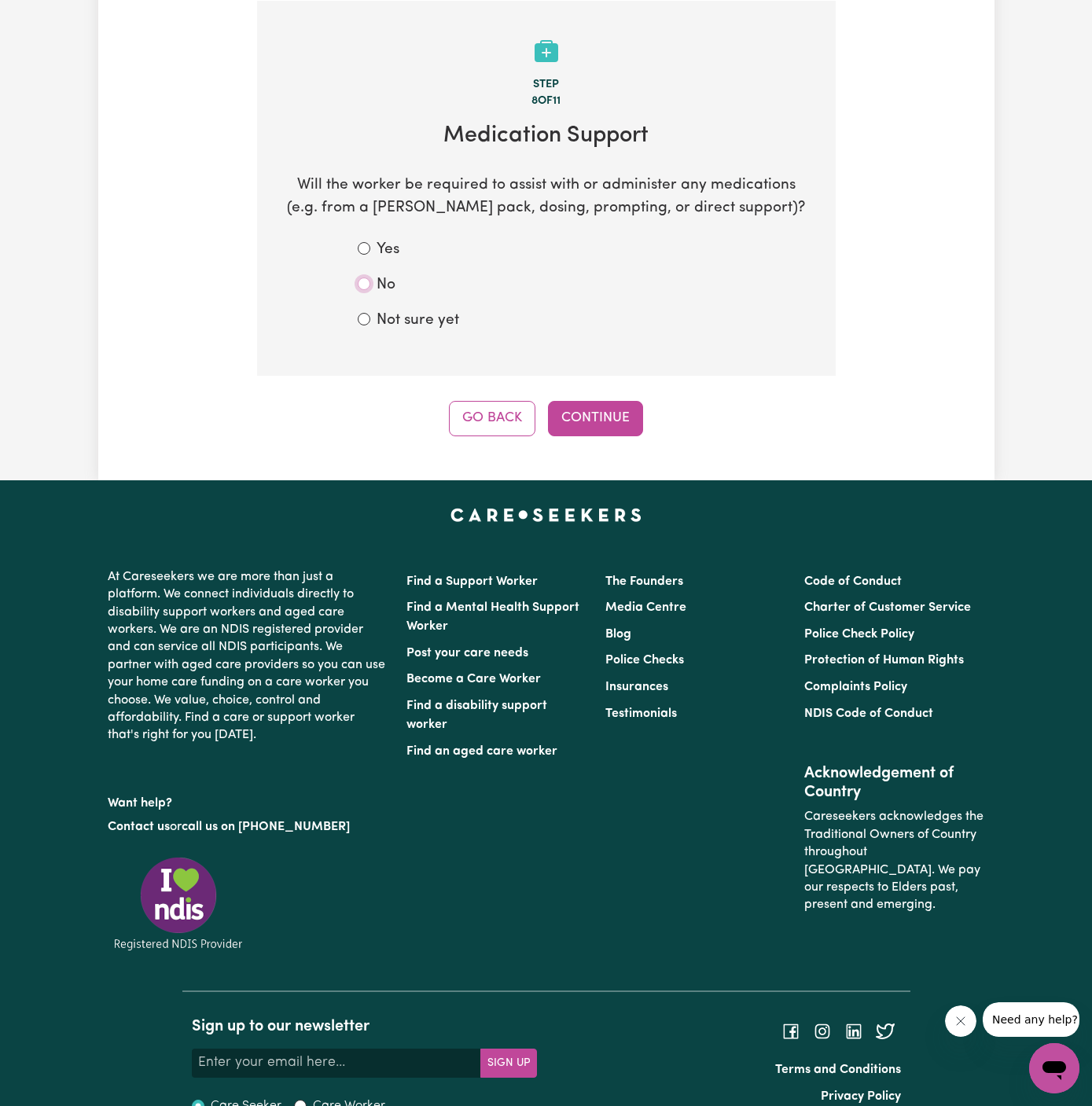
click at [366, 287] on input "No" at bounding box center [363, 283] width 13 height 13
radio input "true"
click at [614, 427] on button "Continue" at bounding box center [595, 418] width 96 height 35
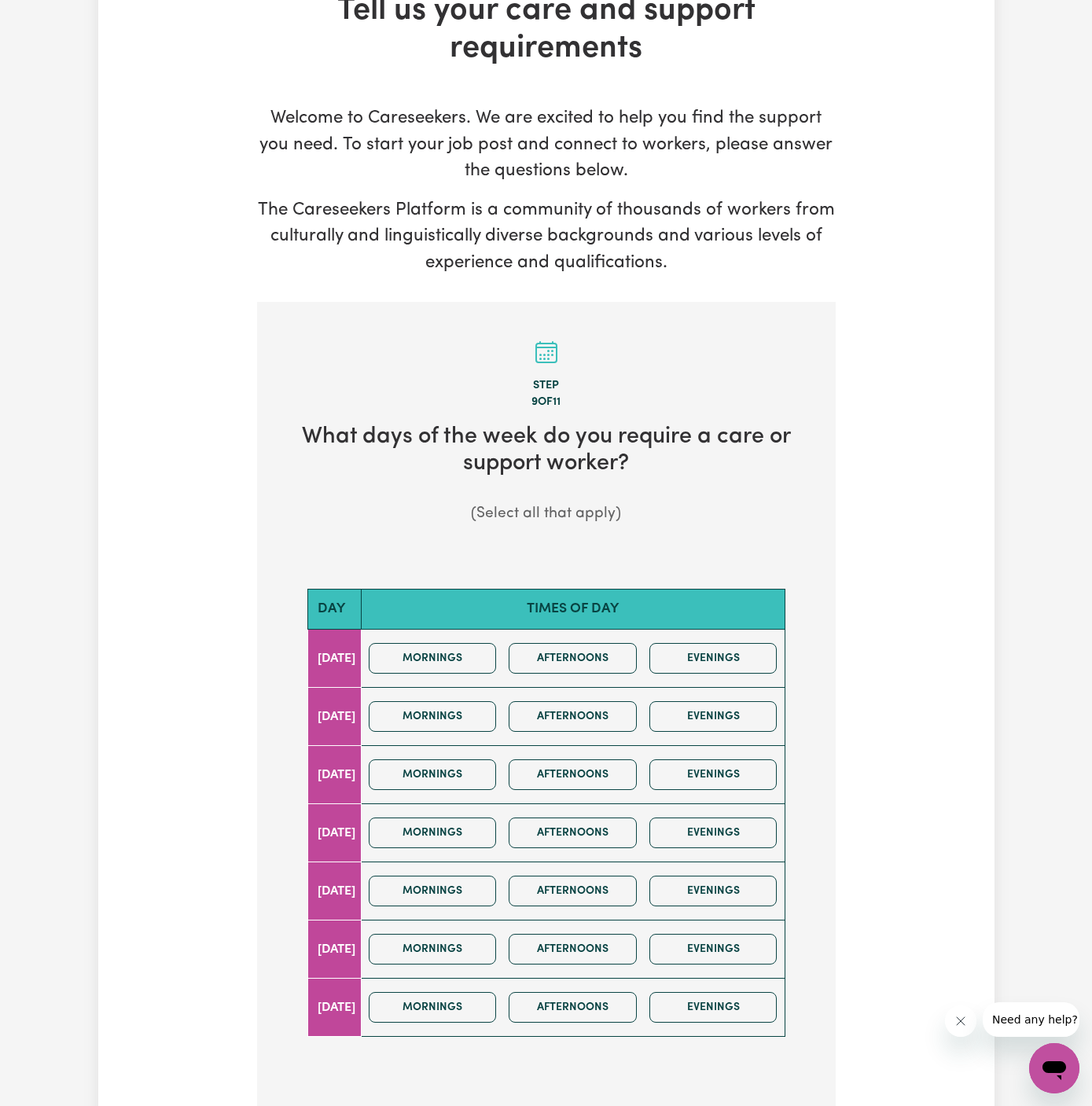
scroll to position [323, 0]
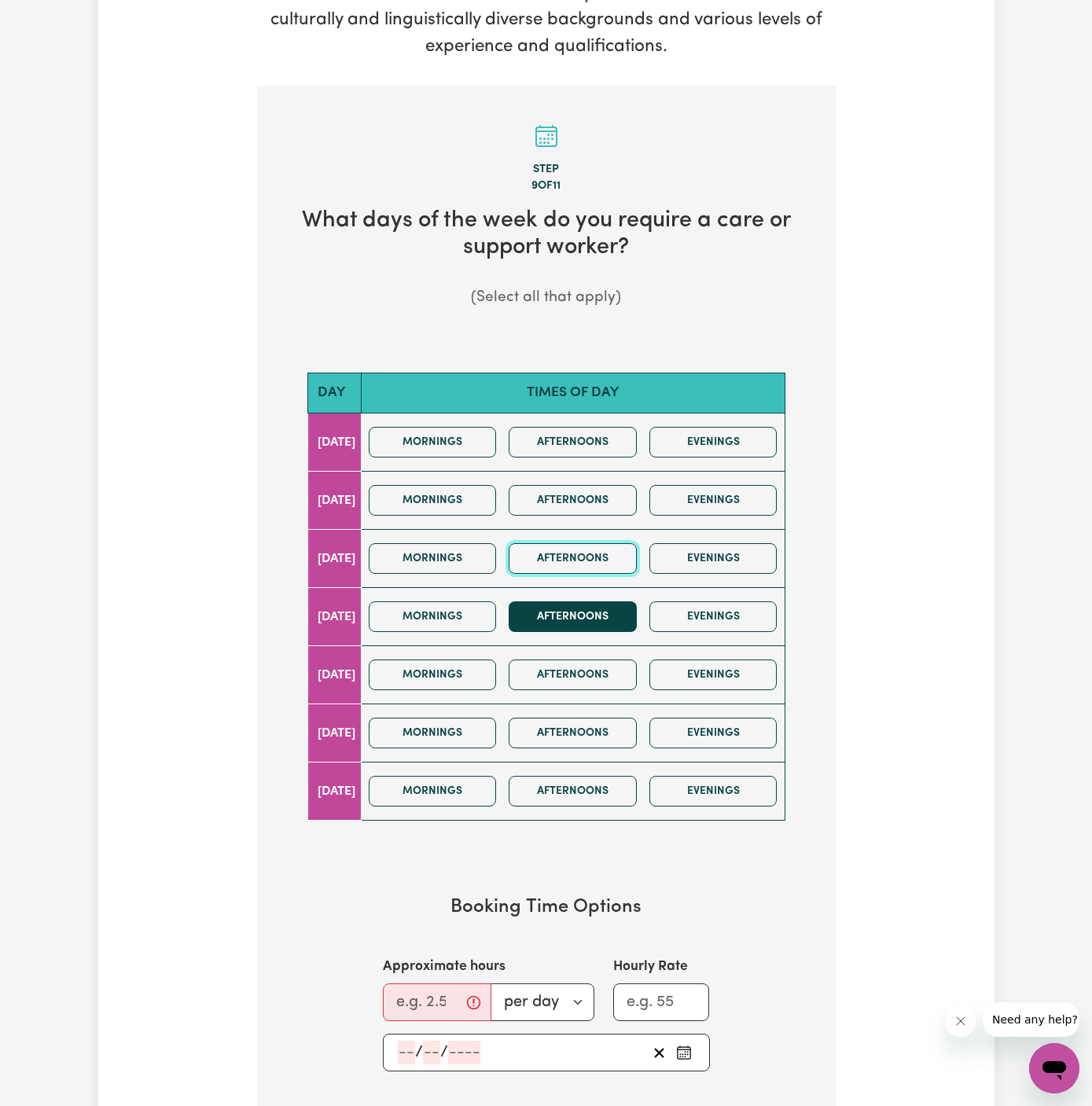
drag, startPoint x: 564, startPoint y: 565, endPoint x: 576, endPoint y: 613, distance: 49.5
click at [576, 613] on tbody "Monday Mornings Afternoons Evenings Tuesday Mornings Afternoons Evenings Wednes…" at bounding box center [546, 617] width 478 height 408
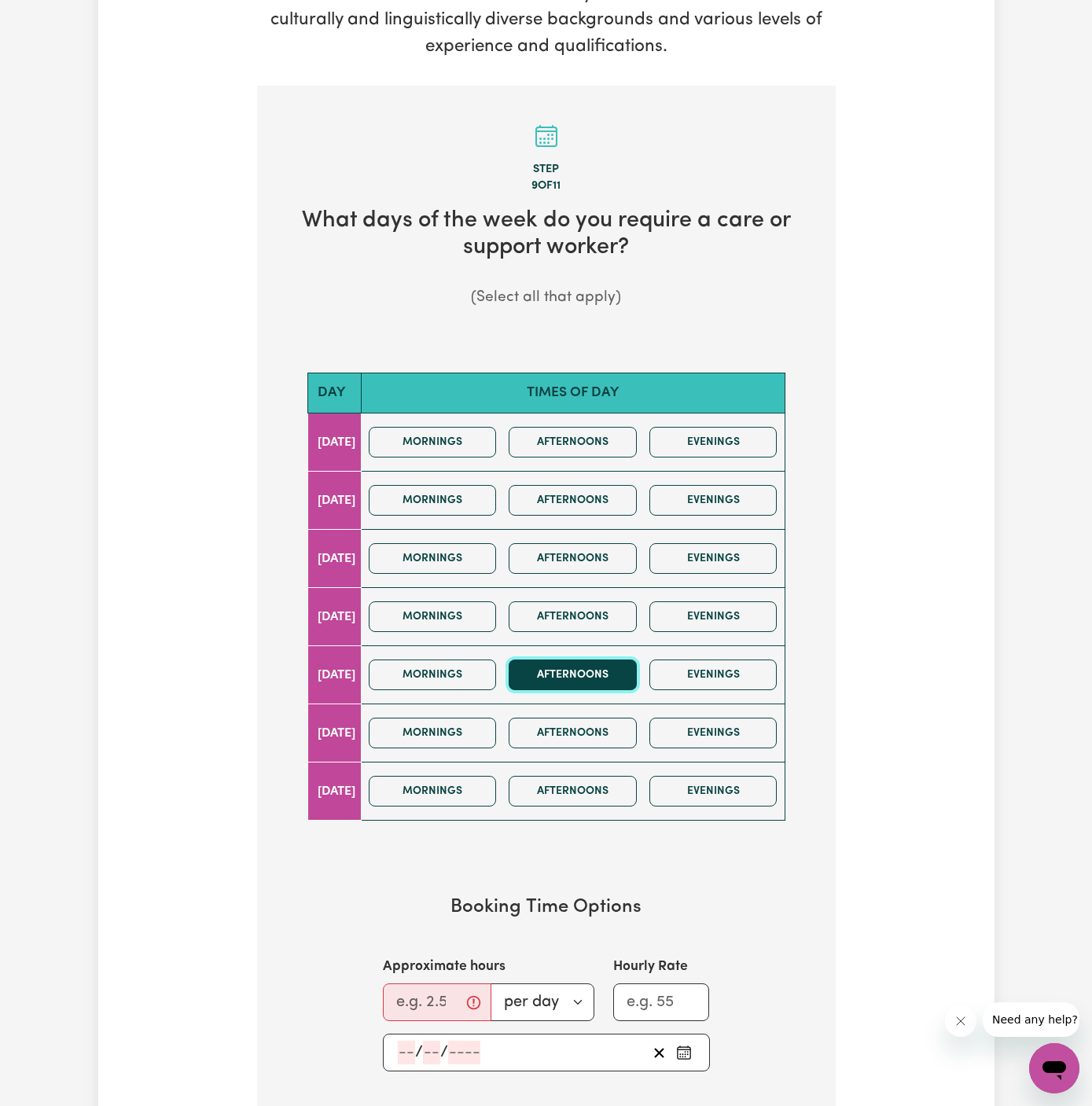
click at [588, 663] on button "Afternoons" at bounding box center [573, 675] width 128 height 30
click at [583, 621] on button "Afternoons" at bounding box center [573, 616] width 128 height 30
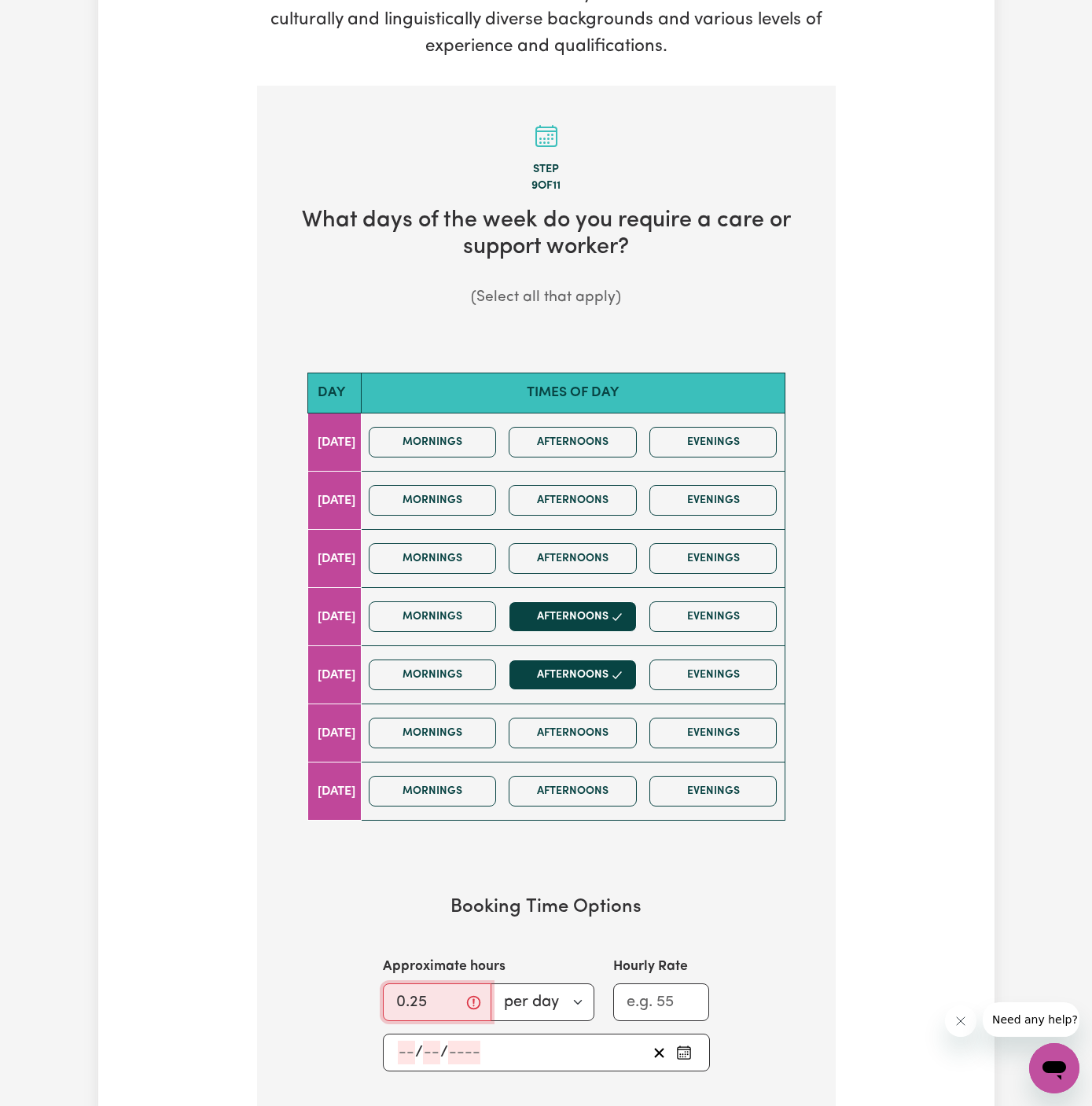
click at [449, 990] on input "0.25" at bounding box center [437, 1002] width 108 height 38
click at [422, 993] on input "0.252" at bounding box center [432, 1002] width 98 height 38
type input "2"
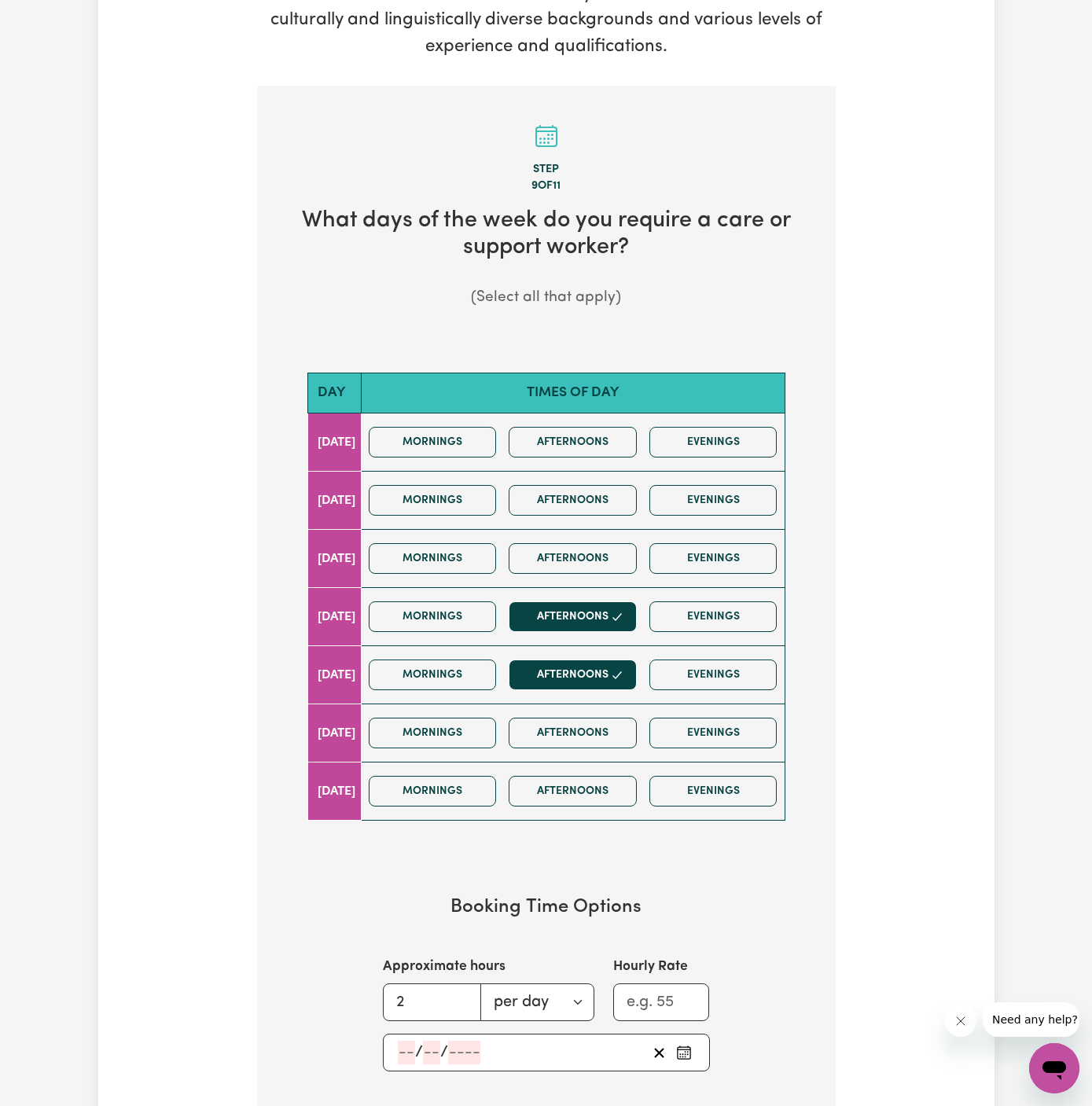
click at [403, 1045] on input "number" at bounding box center [407, 1053] width 17 height 24
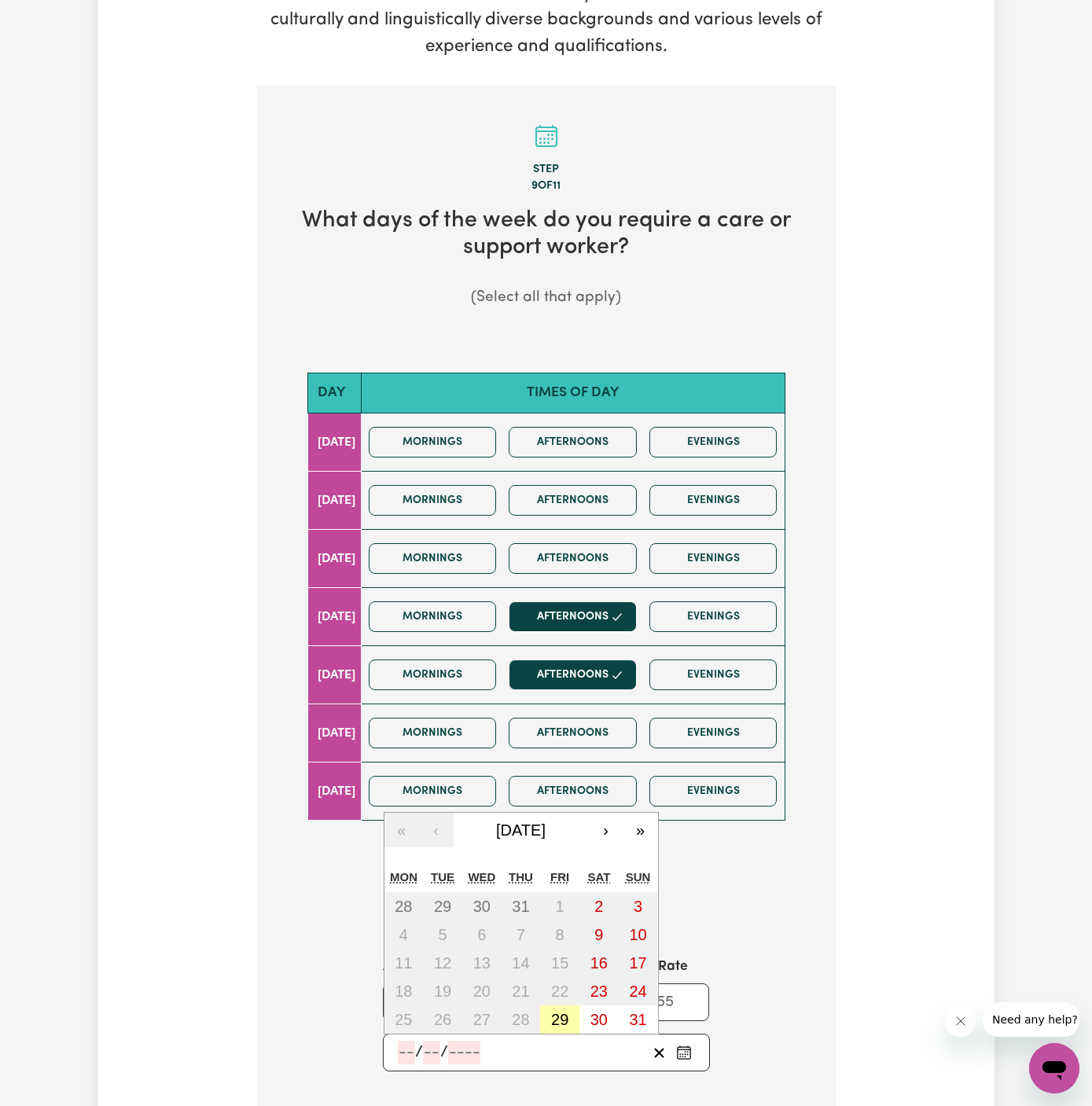
click at [558, 1013] on abbr "29" at bounding box center [560, 1020] width 17 height 17
type input "2025-08-29"
type input "29"
type input "8"
type input "2025"
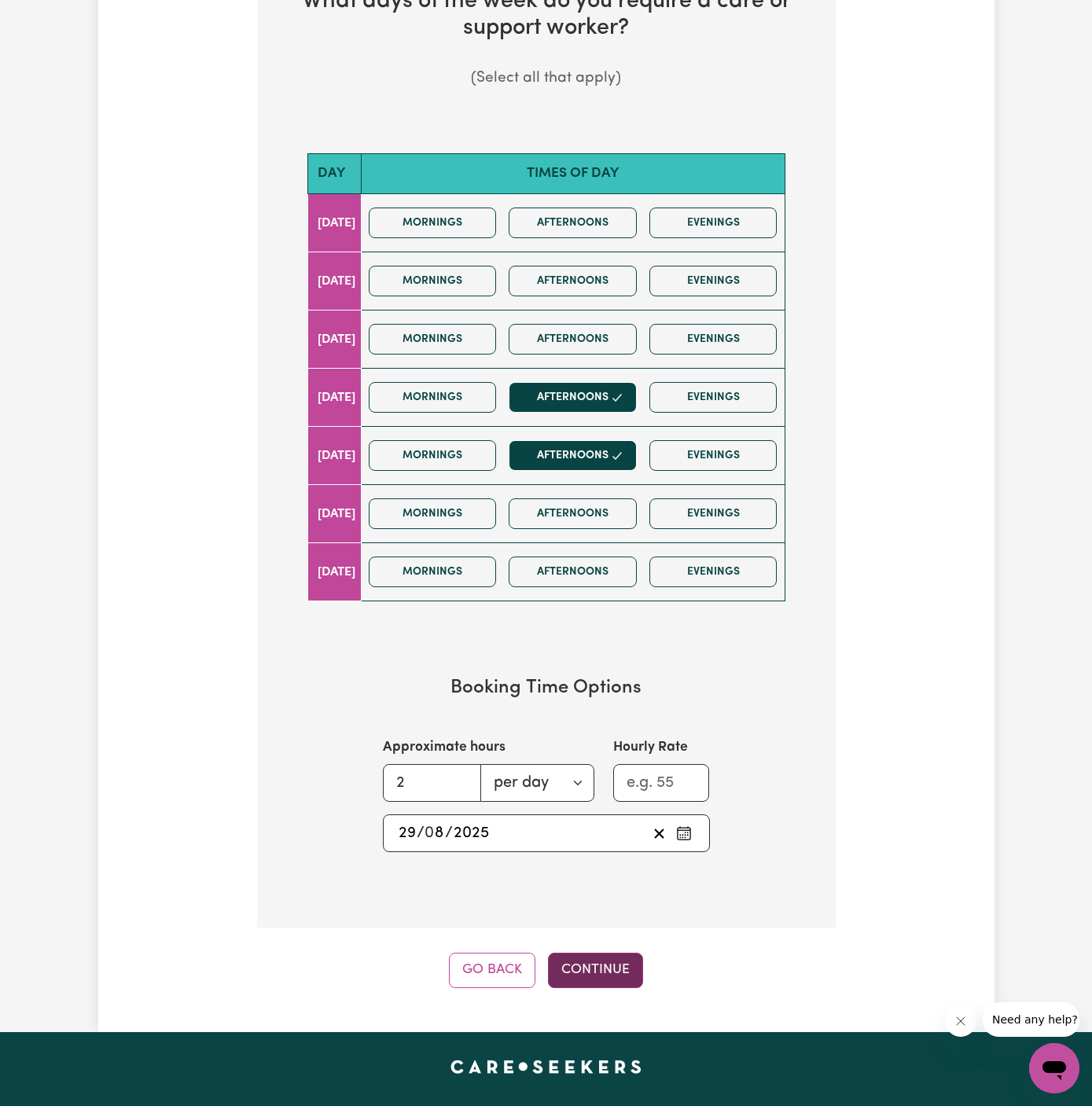
click at [612, 958] on button "Continue" at bounding box center [595, 970] width 96 height 35
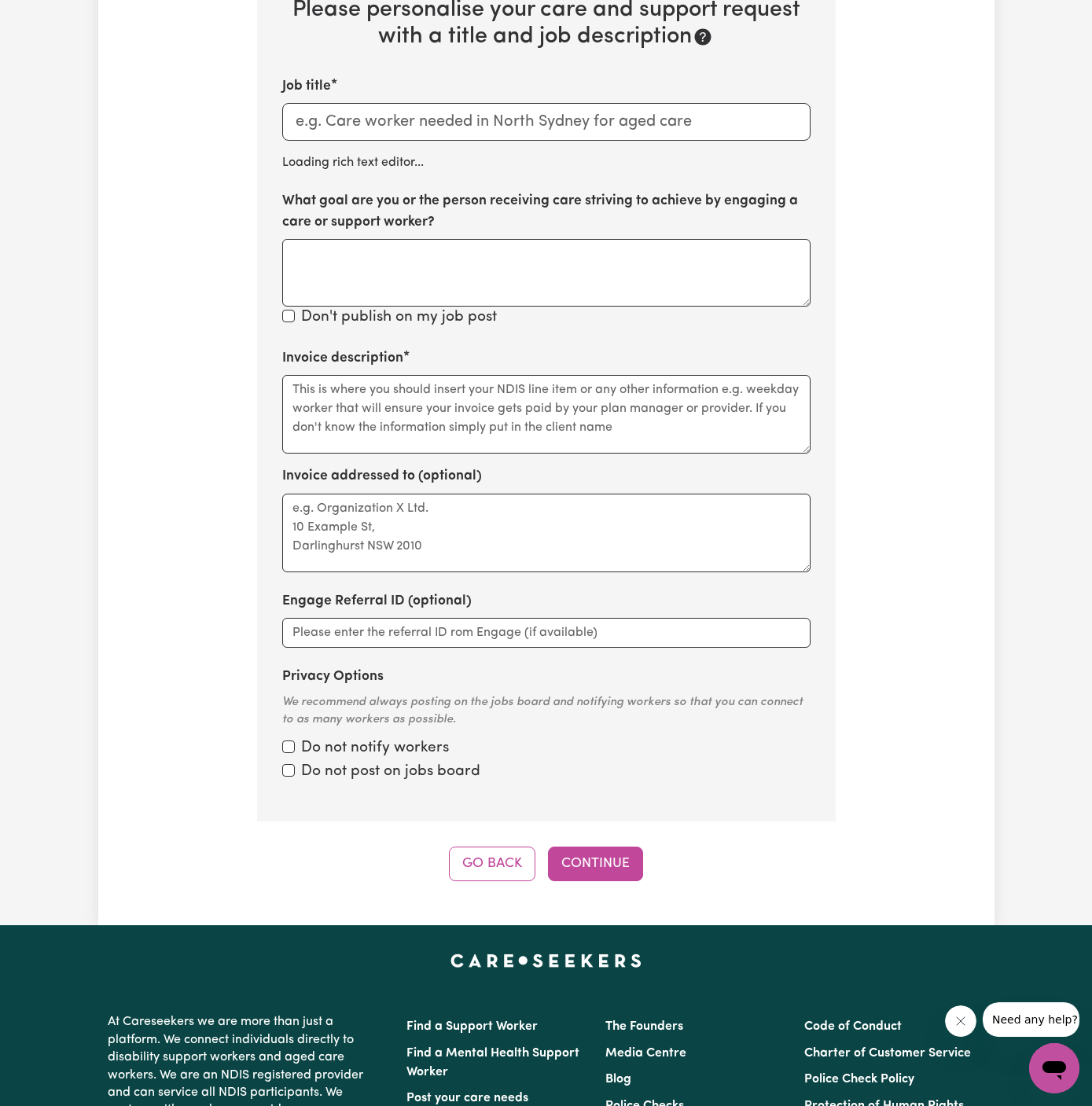
scroll to position [408, 0]
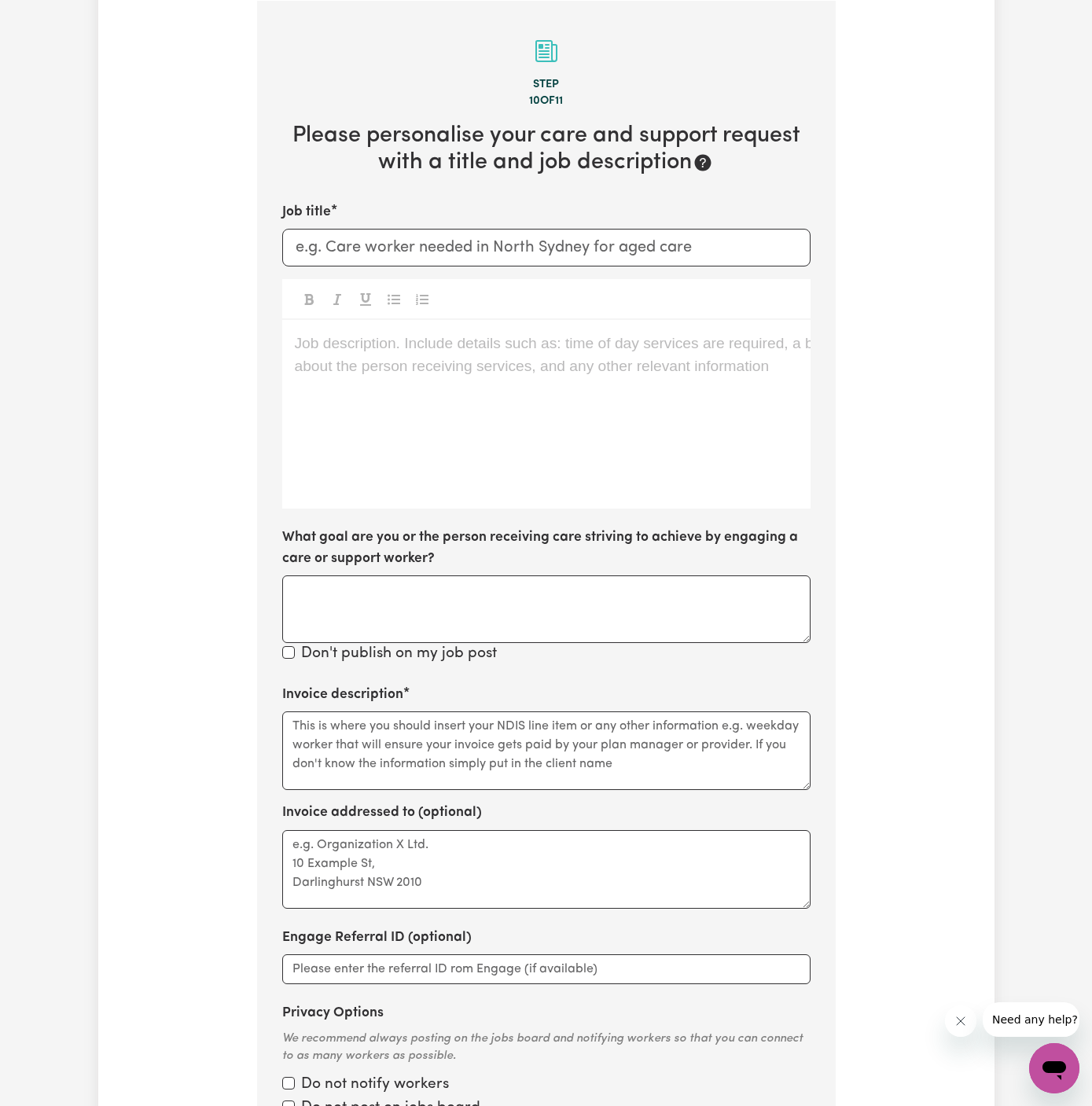
click at [607, 372] on div "Job description. Include details such as: time of day services are required, a …" at bounding box center [546, 414] width 528 height 189
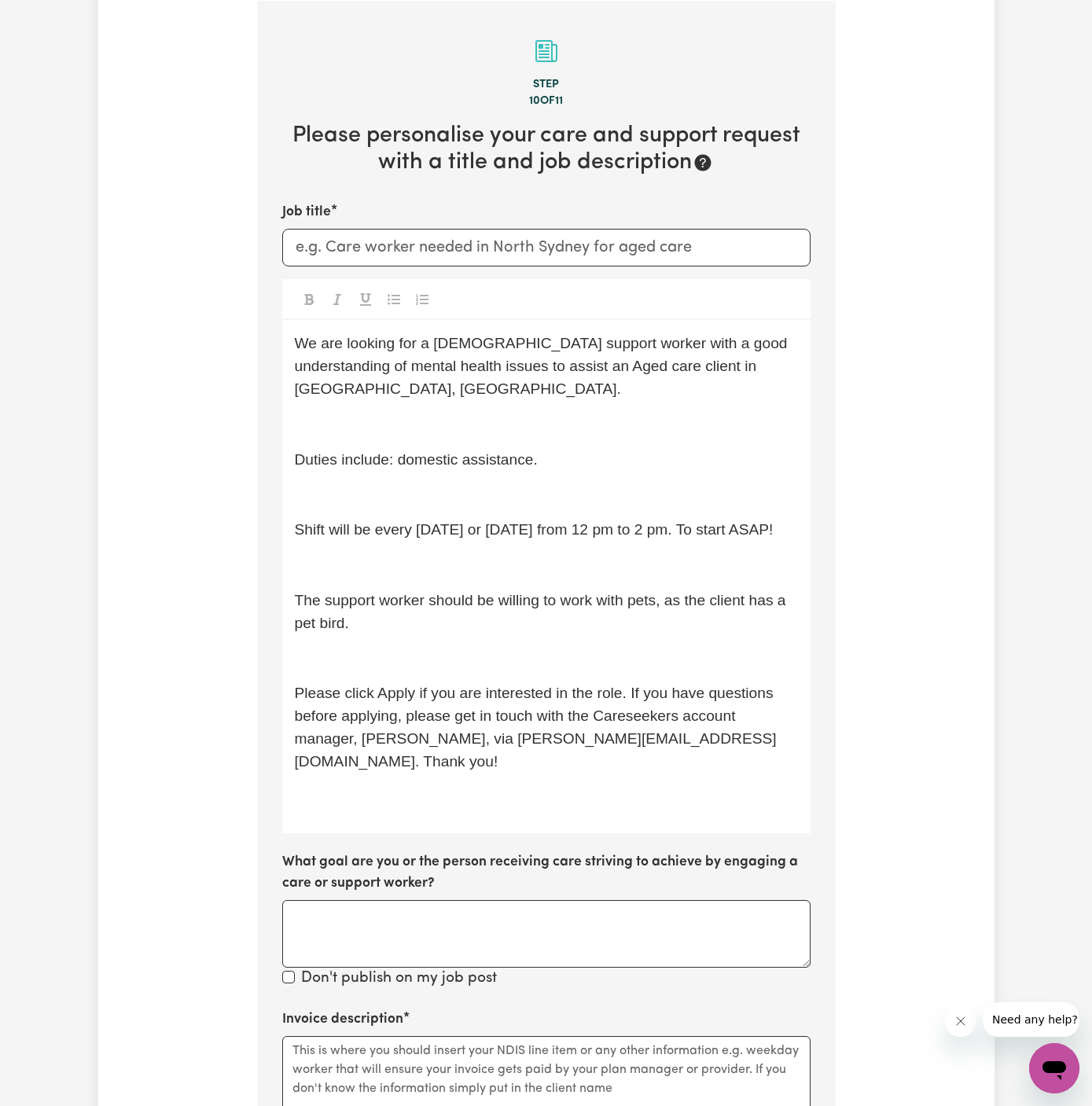
click at [523, 421] on div "We are looking for a female support worker with a good understanding of mental …" at bounding box center [546, 577] width 528 height 513
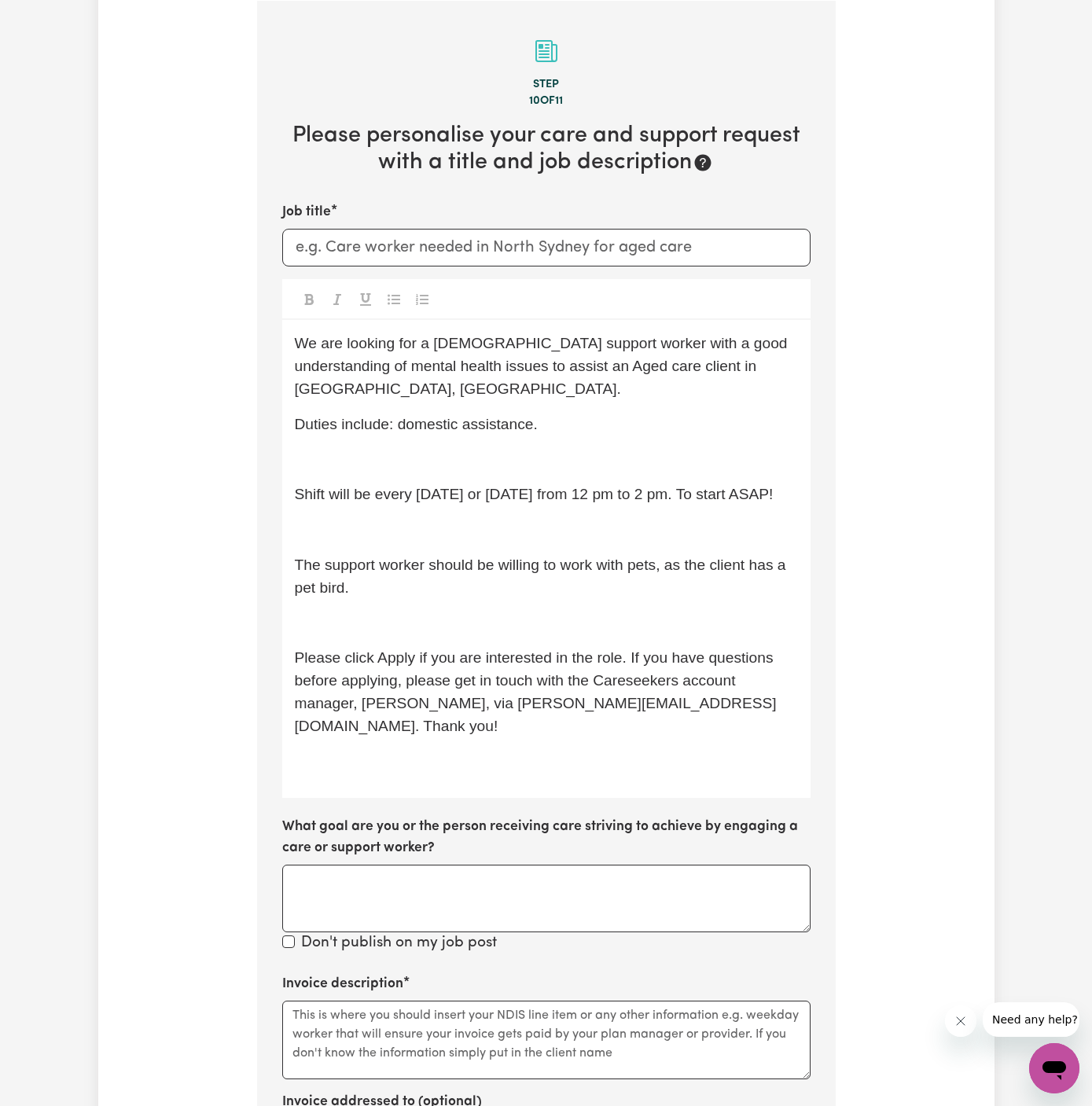
click at [464, 412] on div "We are looking for a female support worker with a good understanding of mental …" at bounding box center [546, 559] width 528 height 478
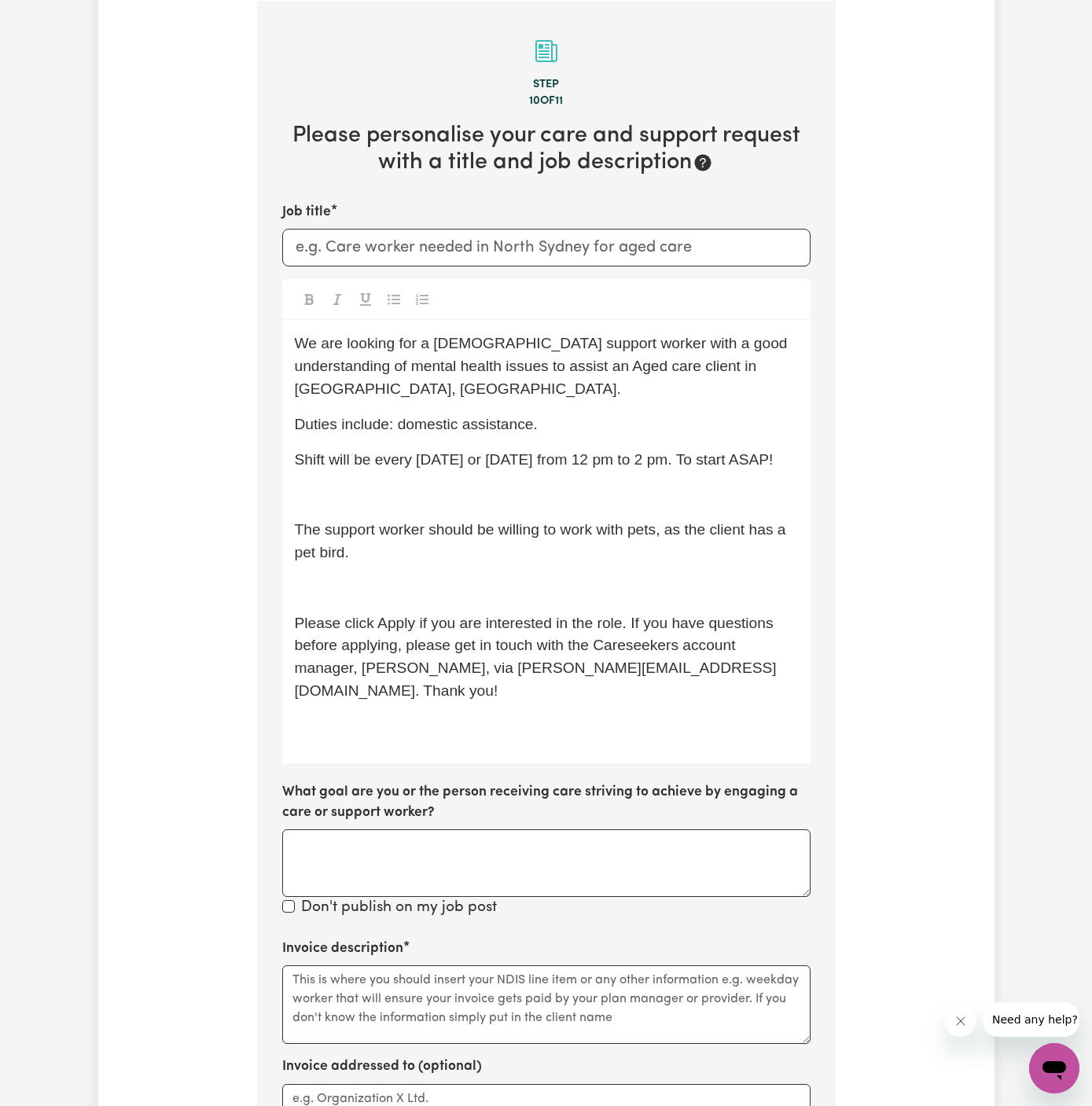
click at [445, 450] on div "We are looking for a female support worker with a good understanding of mental …" at bounding box center [546, 542] width 528 height 443
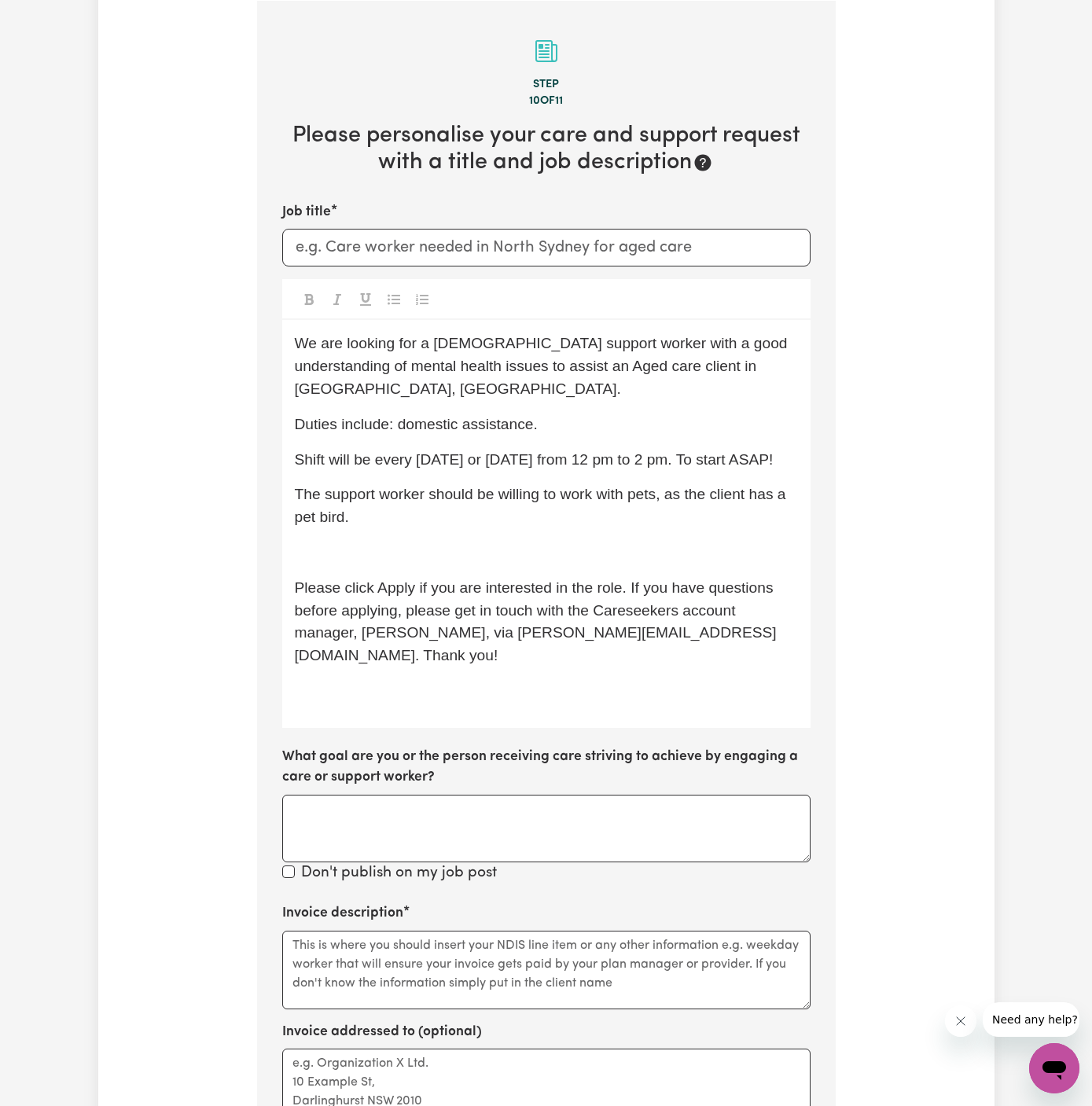
click at [392, 541] on div "We are looking for a female support worker with a good understanding of mental …" at bounding box center [546, 524] width 528 height 408
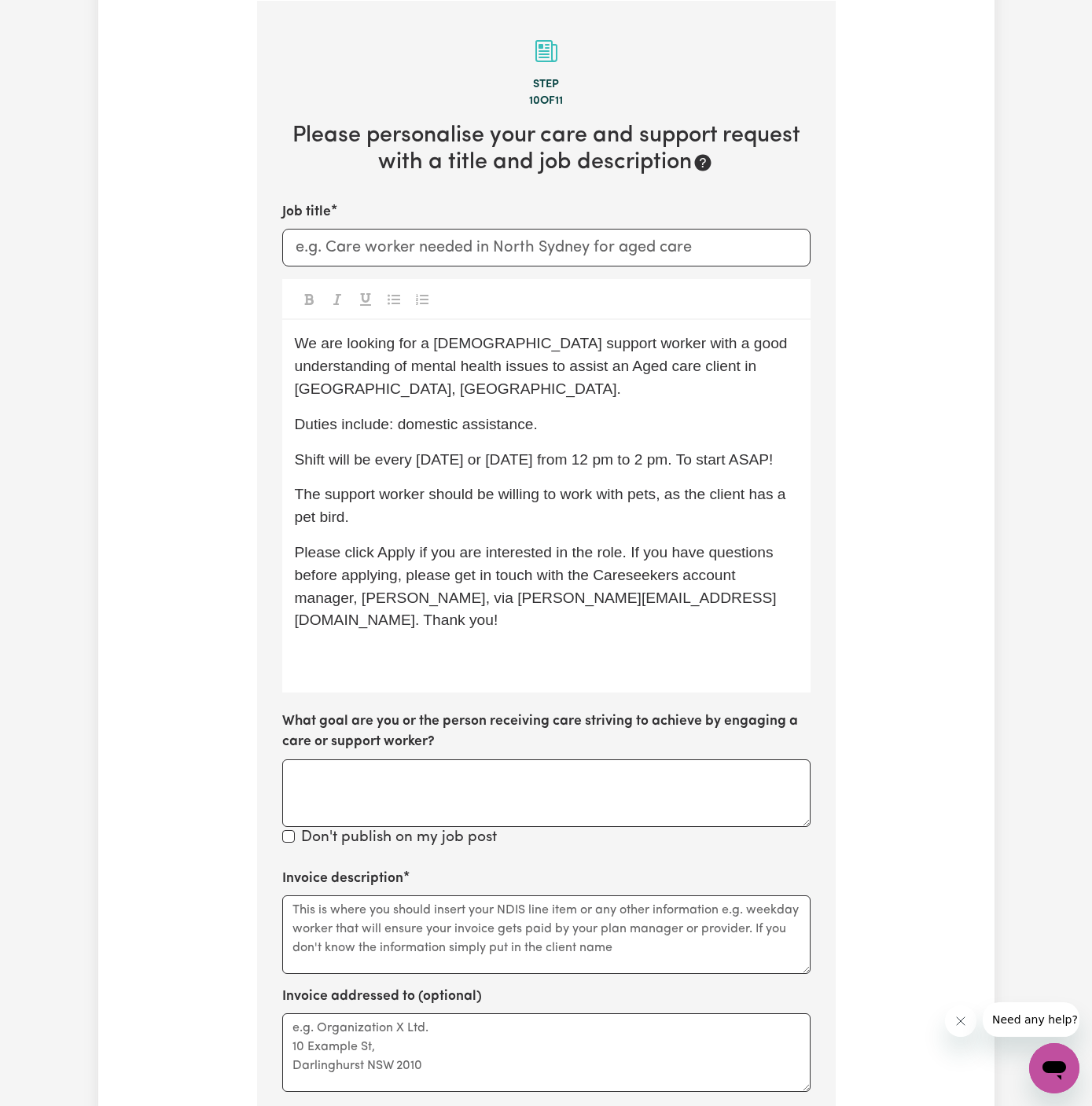
click at [511, 562] on p "Please click Apply if you are interested in the role. If you have questions bef…" at bounding box center [546, 587] width 503 height 90
click at [556, 413] on p "Duties include: domestic assistance." at bounding box center [546, 424] width 503 height 23
click at [503, 645] on p "﻿" at bounding box center [546, 656] width 503 height 23
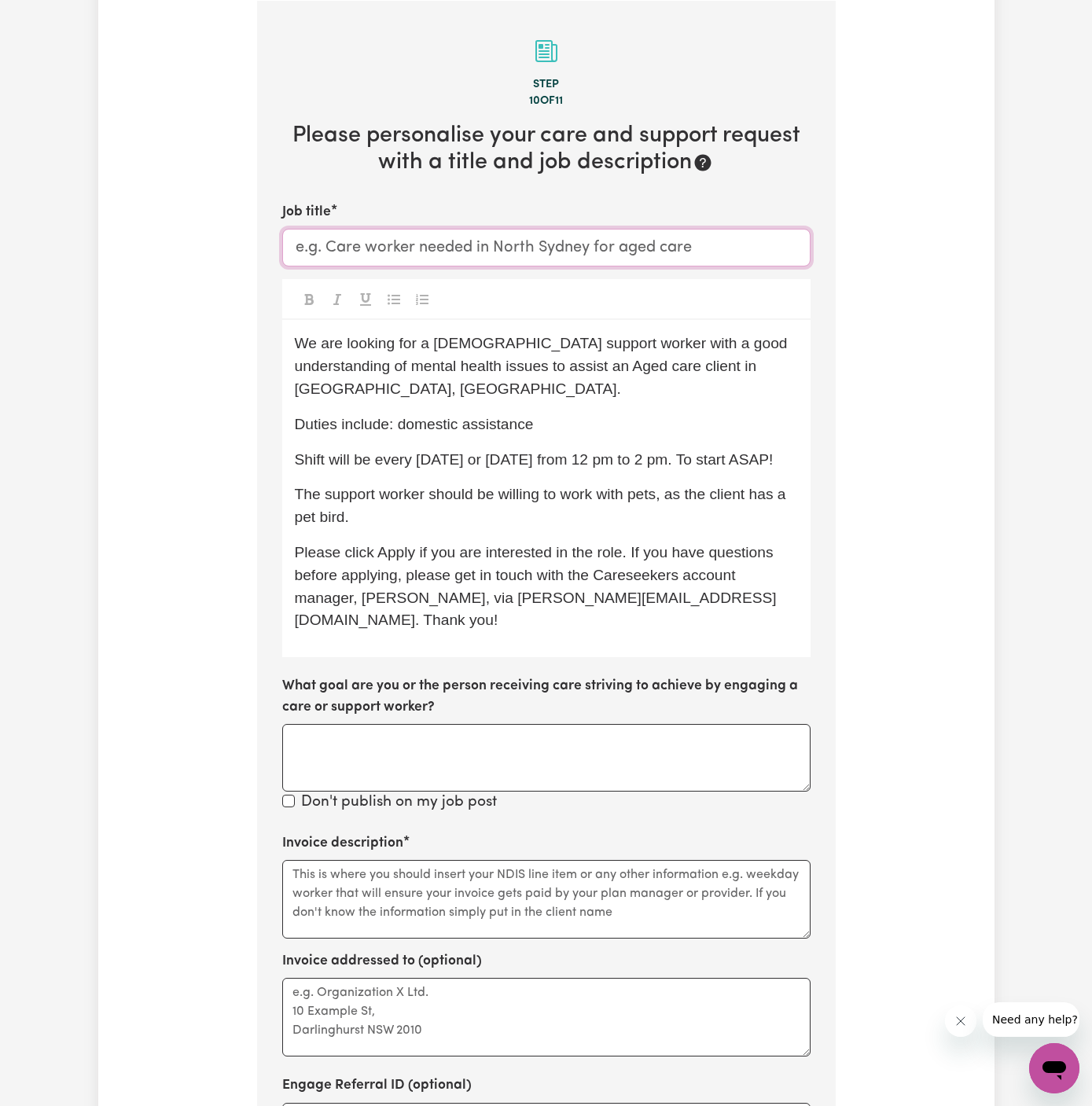
click at [418, 238] on input "Job title" at bounding box center [546, 248] width 528 height 38
paste input "Female Support Worker Needed In Manly, NSW"
type input "Female Support Worker Needed In Manly, NSW"
click at [553, 860] on textarea "Invoice description" at bounding box center [546, 899] width 528 height 79
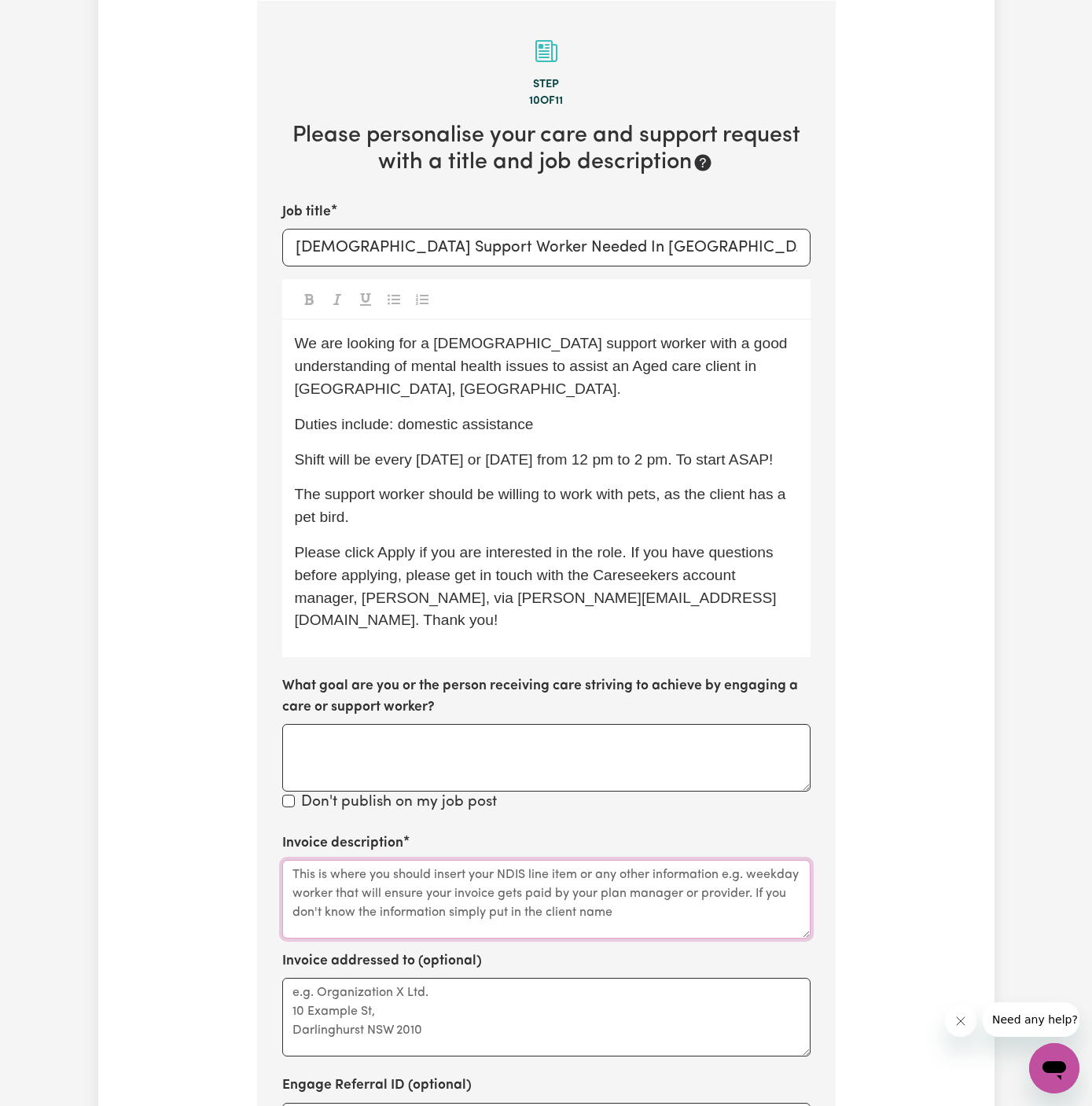
click at [553, 860] on textarea "Invoice description" at bounding box center [546, 899] width 528 height 79
paste textarea "c/o Vitality Club"
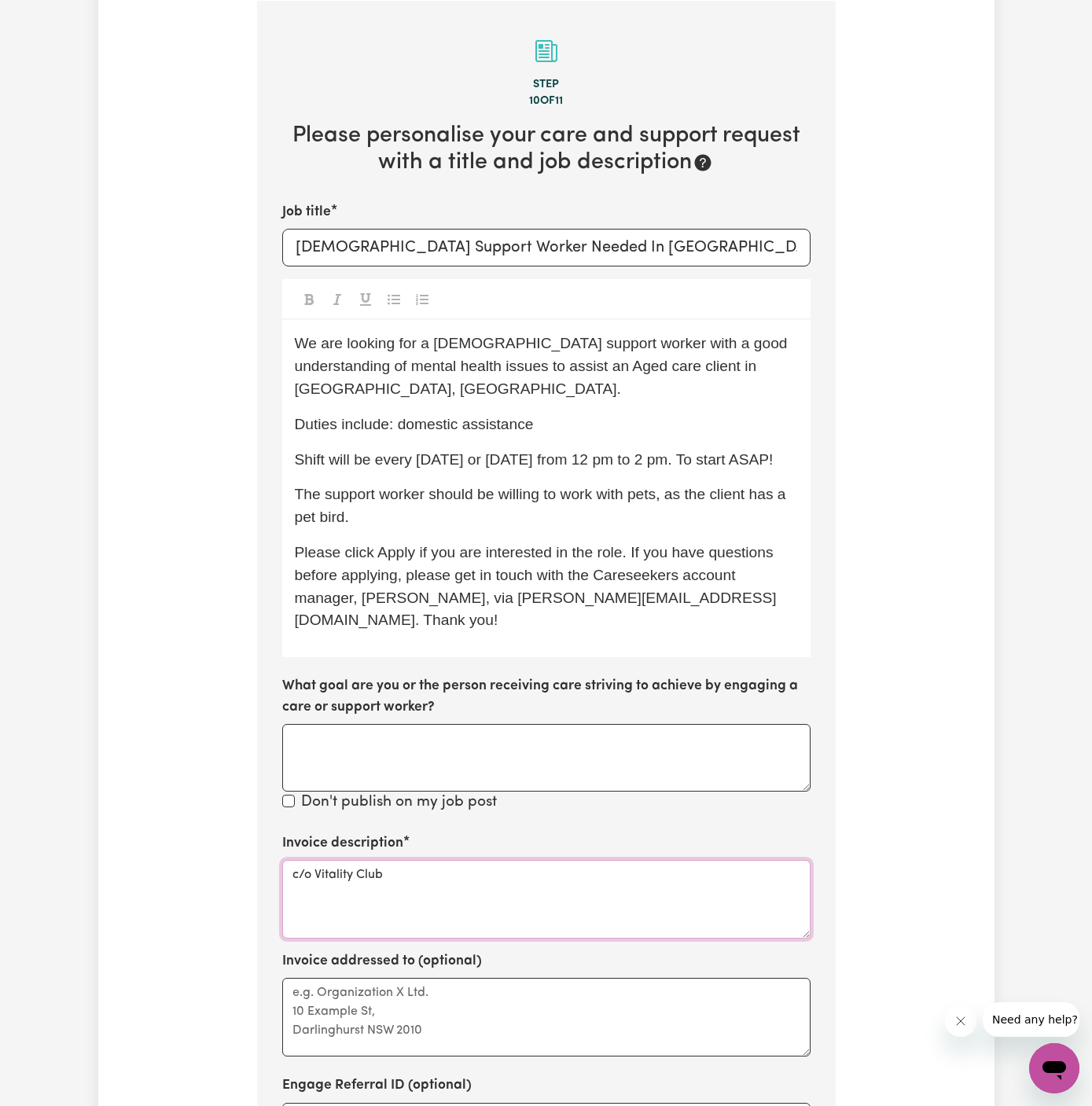
type textarea "c/o Vitality Club"
click at [551, 978] on textarea "Invoice addressed to (optional)" at bounding box center [546, 1017] width 528 height 79
paste textarea "c/o Vitality Club"
type textarea "c/o Vitality Club"
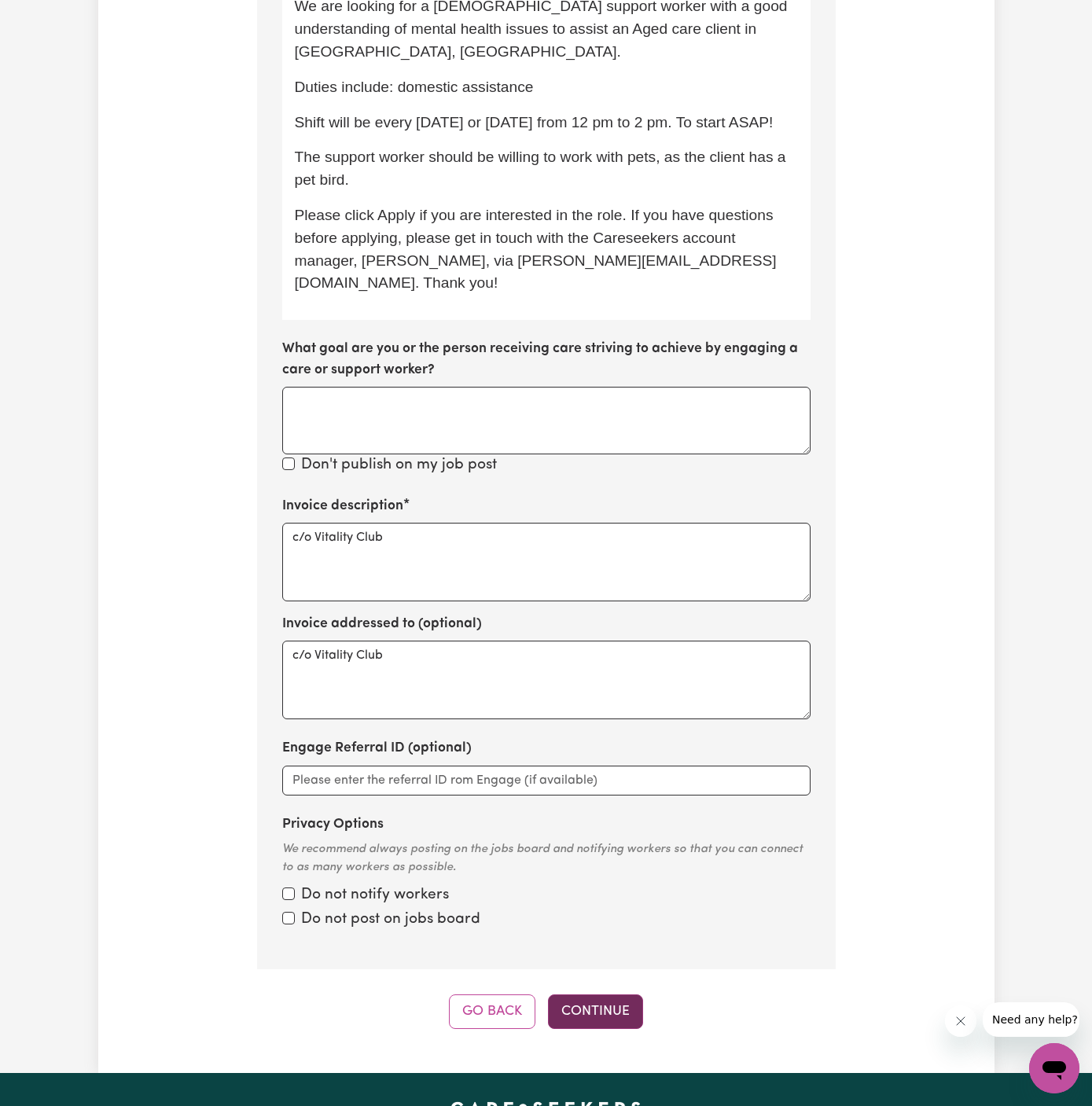
click at [605, 994] on button "Continue" at bounding box center [595, 1011] width 96 height 35
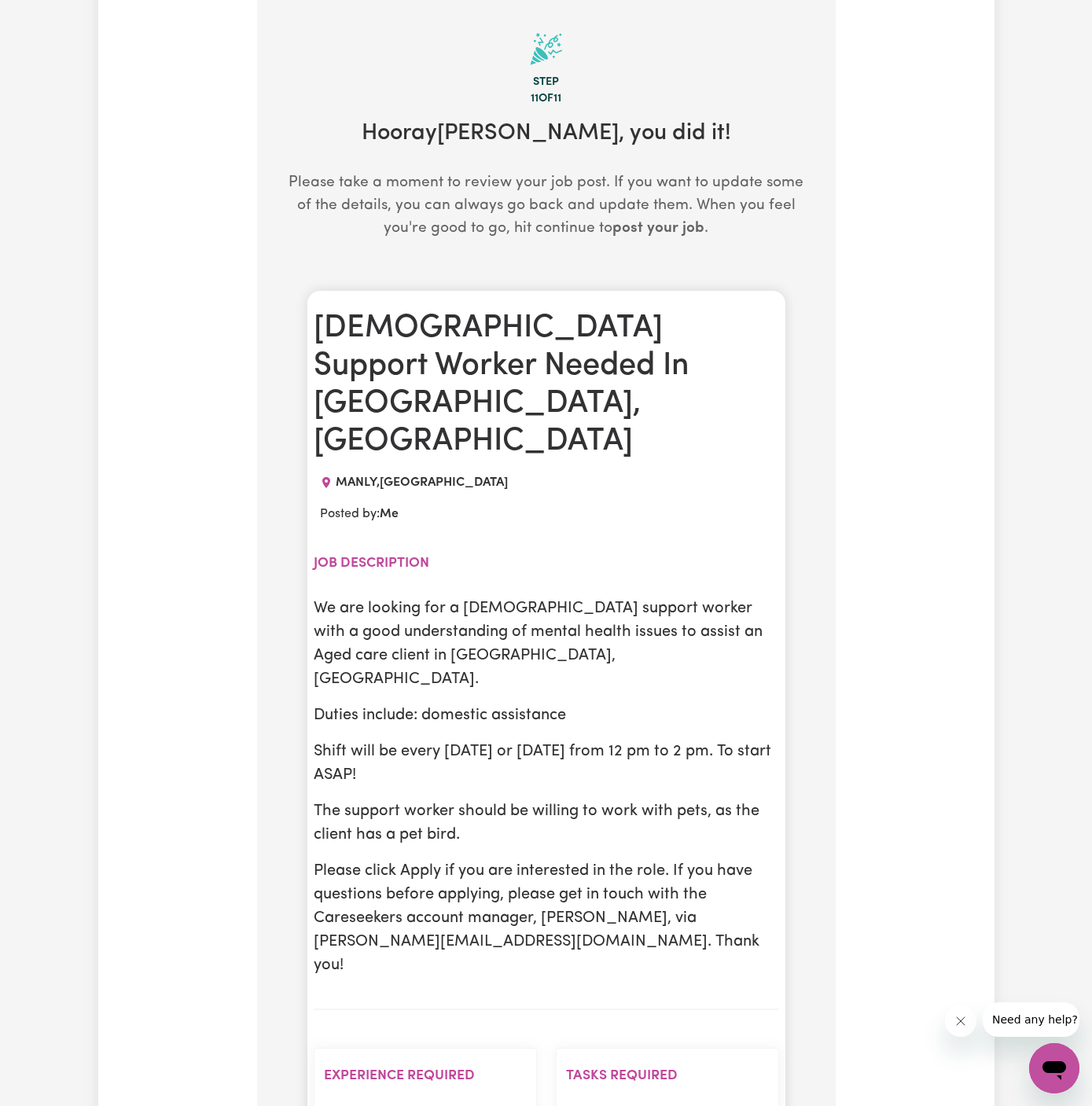
scroll to position [408, 0]
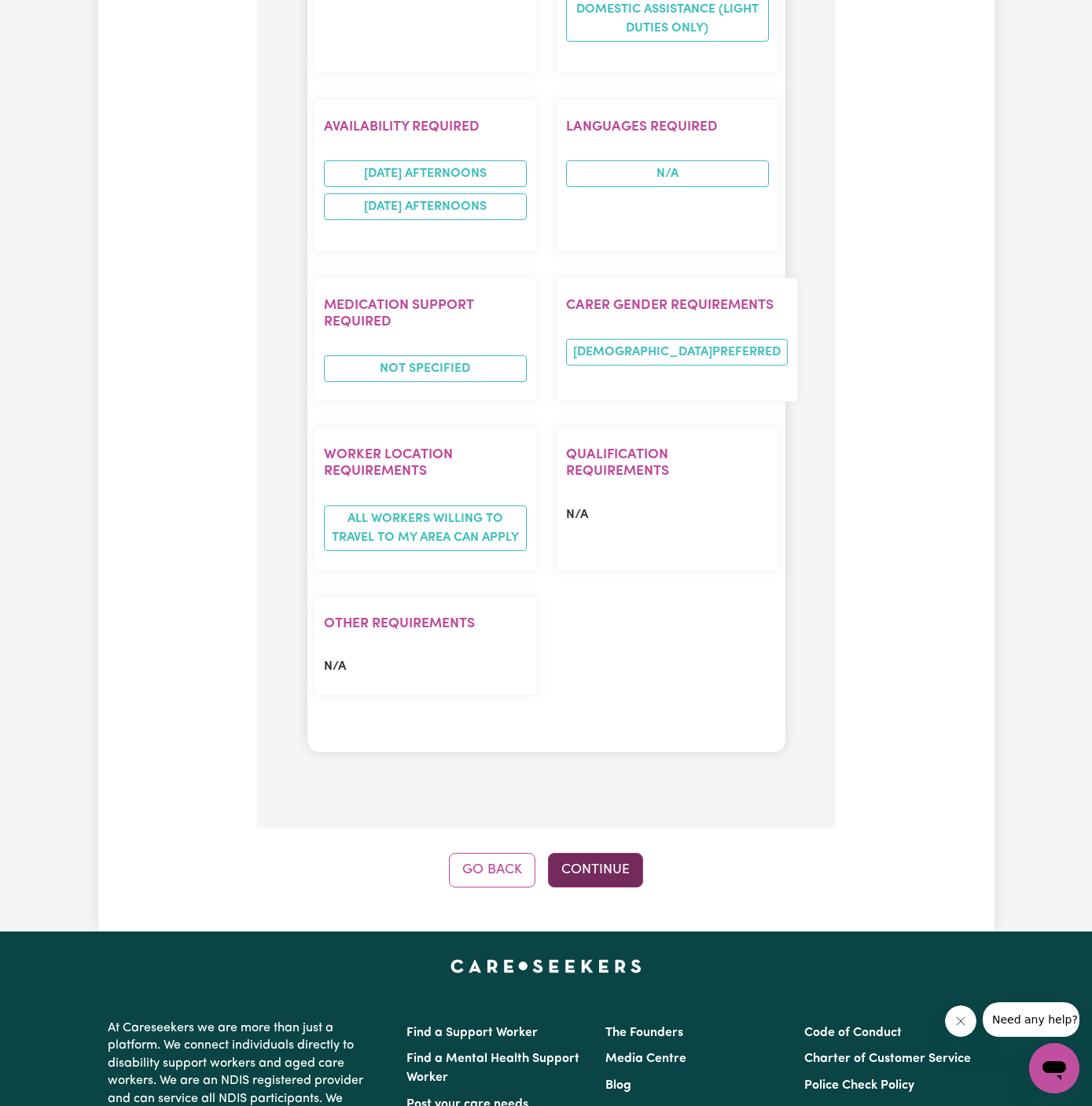
click at [602, 853] on button "Continue" at bounding box center [595, 870] width 96 height 35
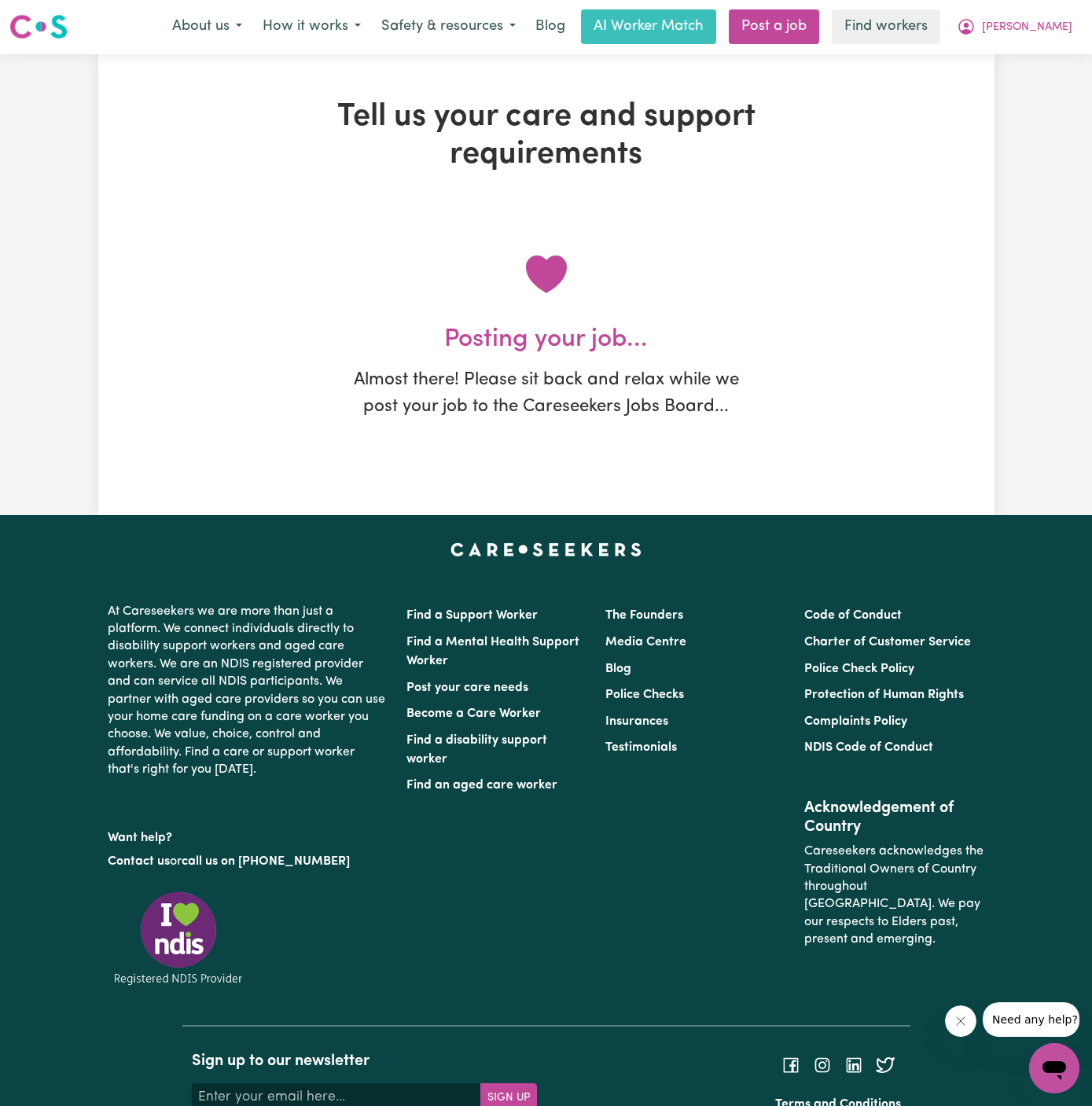
scroll to position [0, 0]
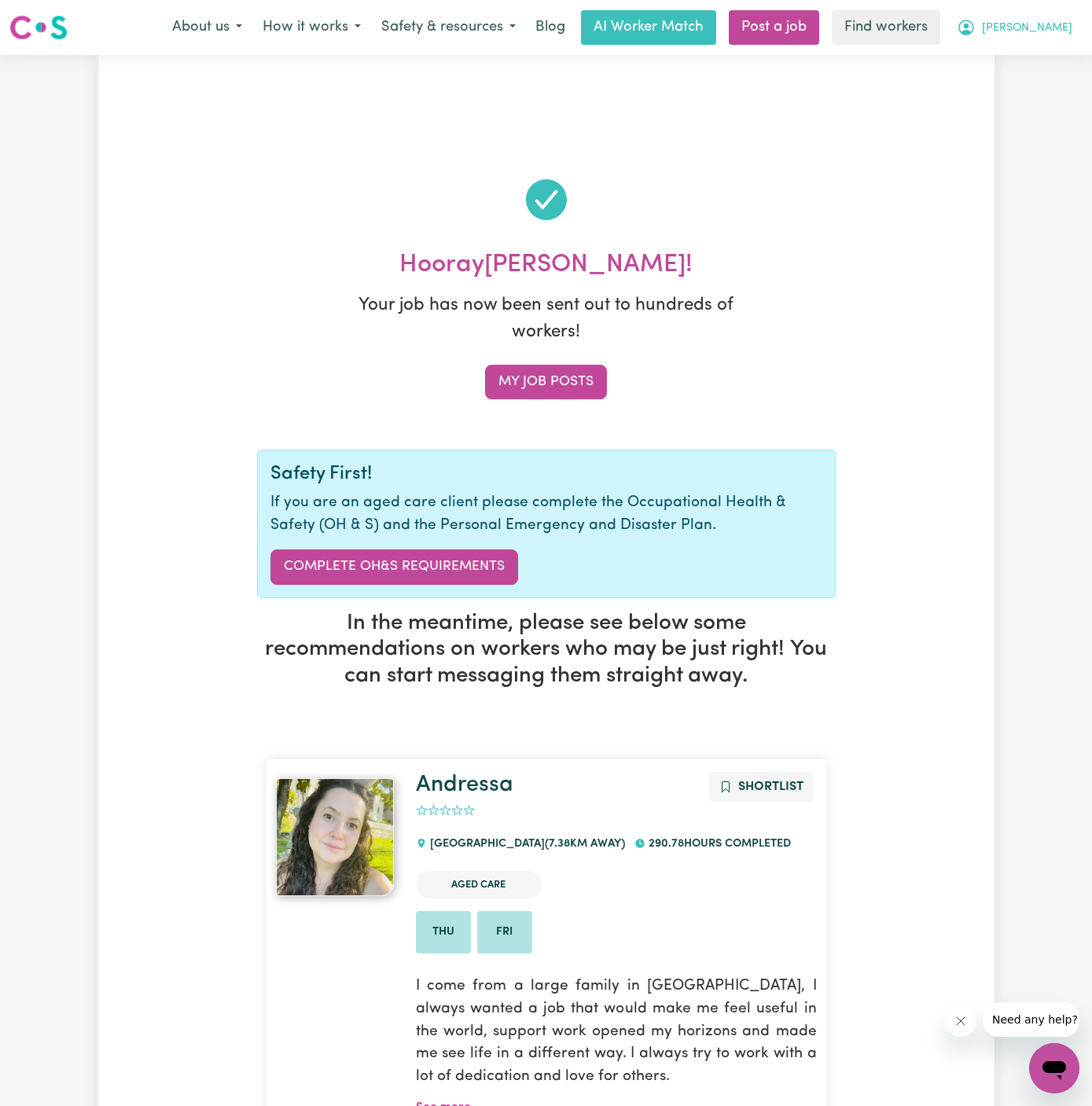
click at [1056, 33] on span "[PERSON_NAME]" at bounding box center [1027, 28] width 90 height 17
click at [1056, 62] on link "My Dashboard" at bounding box center [1019, 61] width 124 height 30
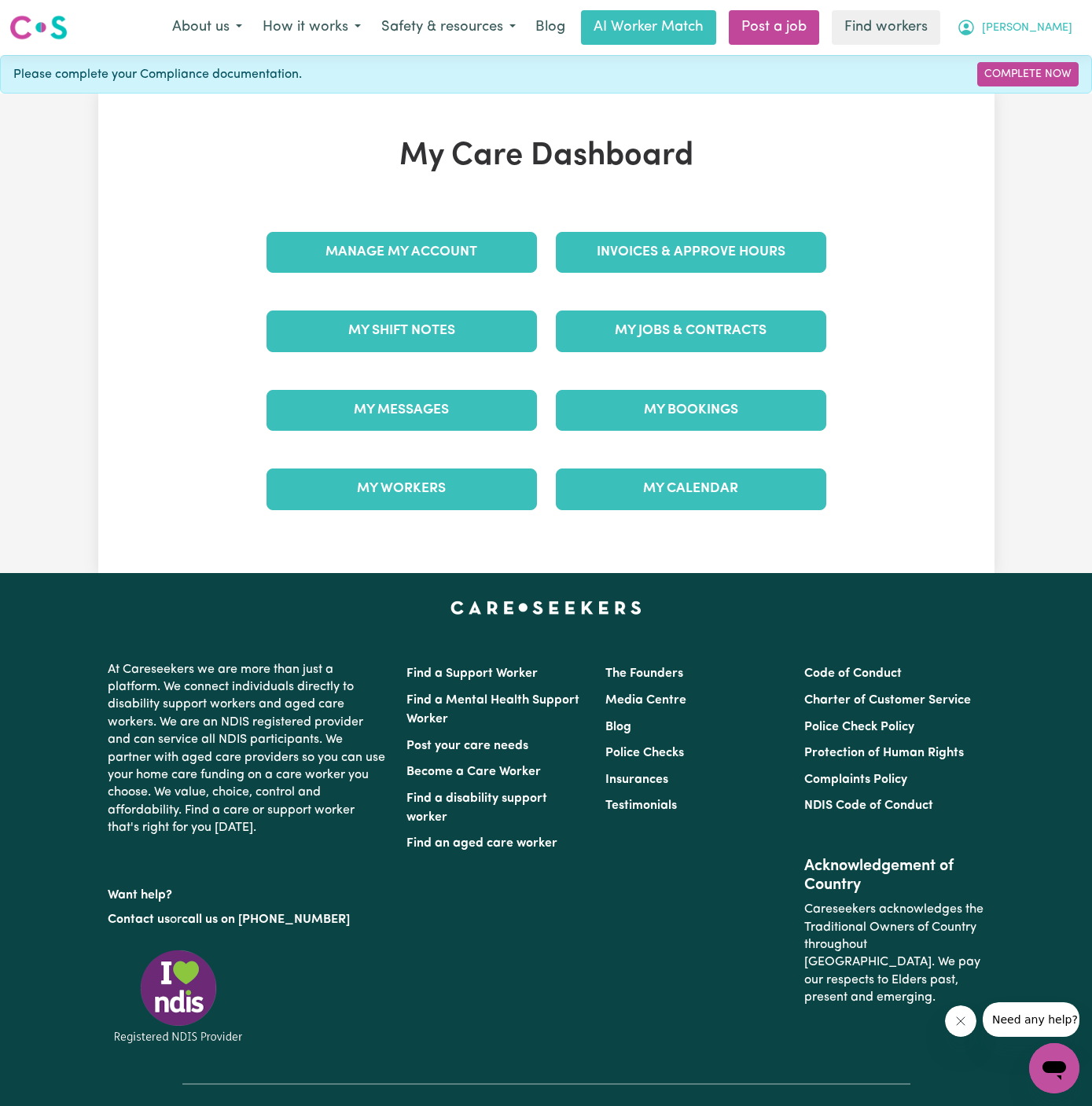
click at [1053, 21] on span "[PERSON_NAME]" at bounding box center [1027, 28] width 90 height 17
click at [1050, 81] on link "Logout" at bounding box center [1019, 90] width 124 height 30
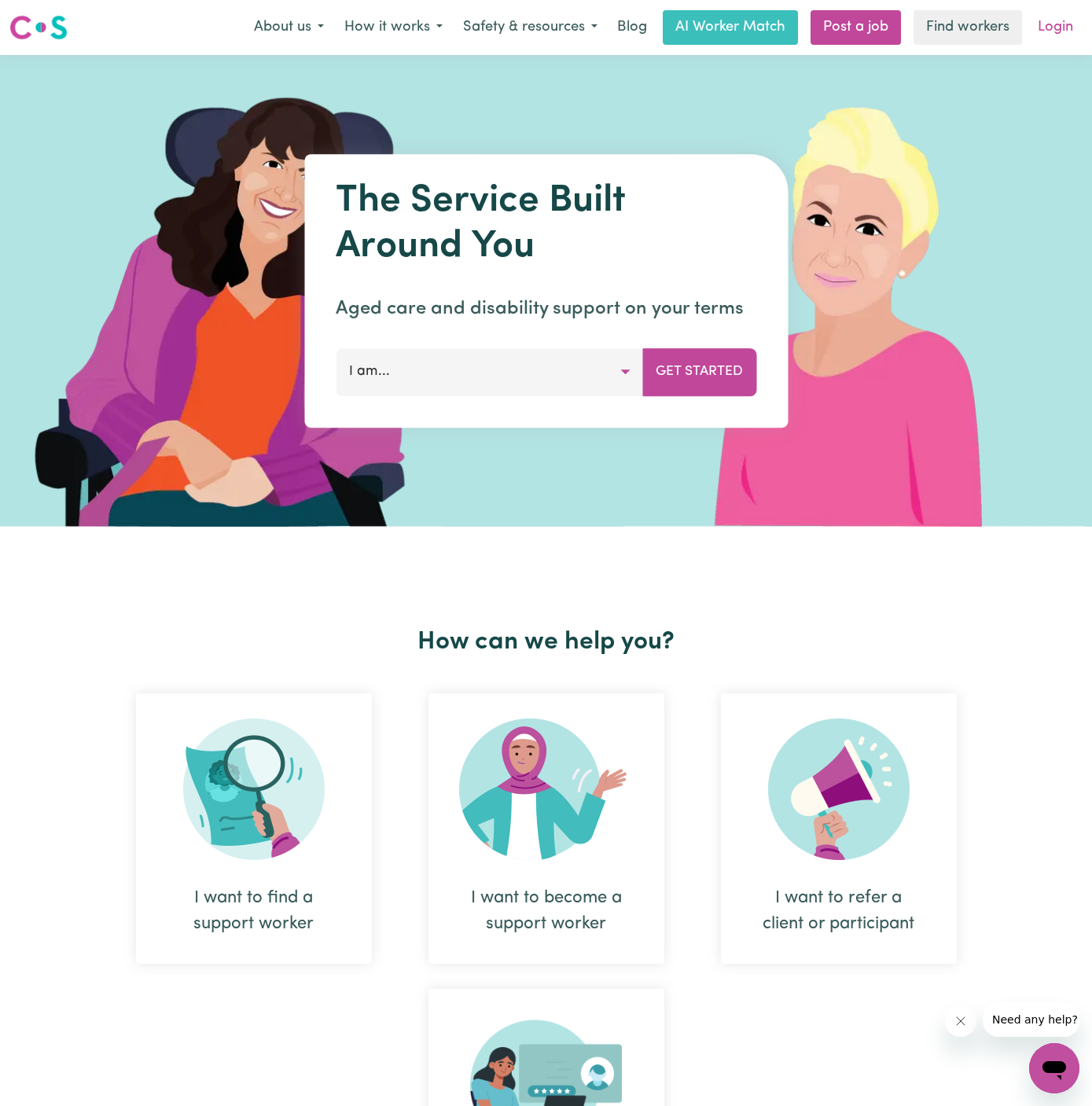
click at [1053, 21] on link "Login" at bounding box center [1055, 27] width 54 height 35
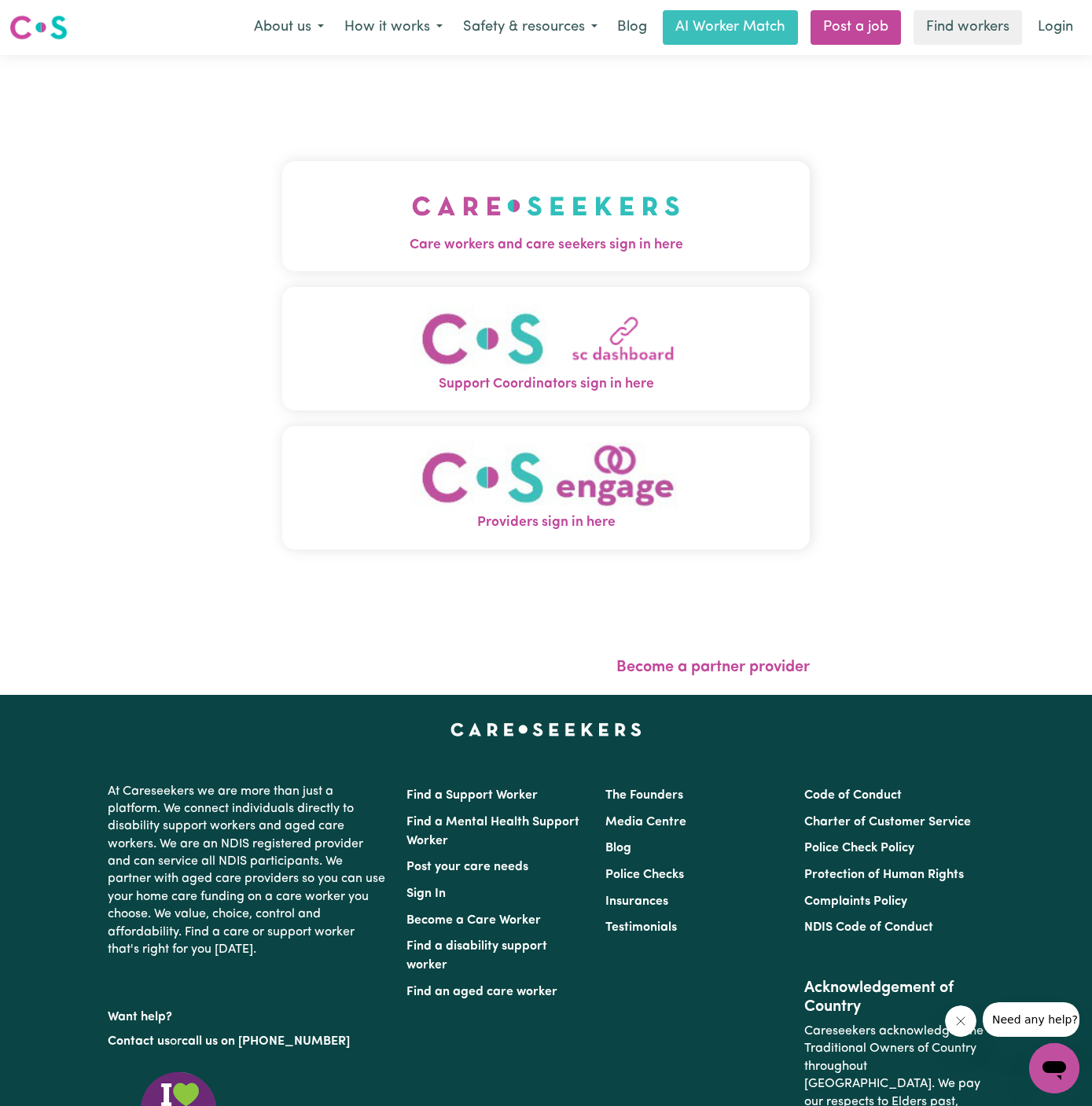
click at [509, 202] on img "Care workers and care seekers sign in here" at bounding box center [545, 205] width 268 height 58
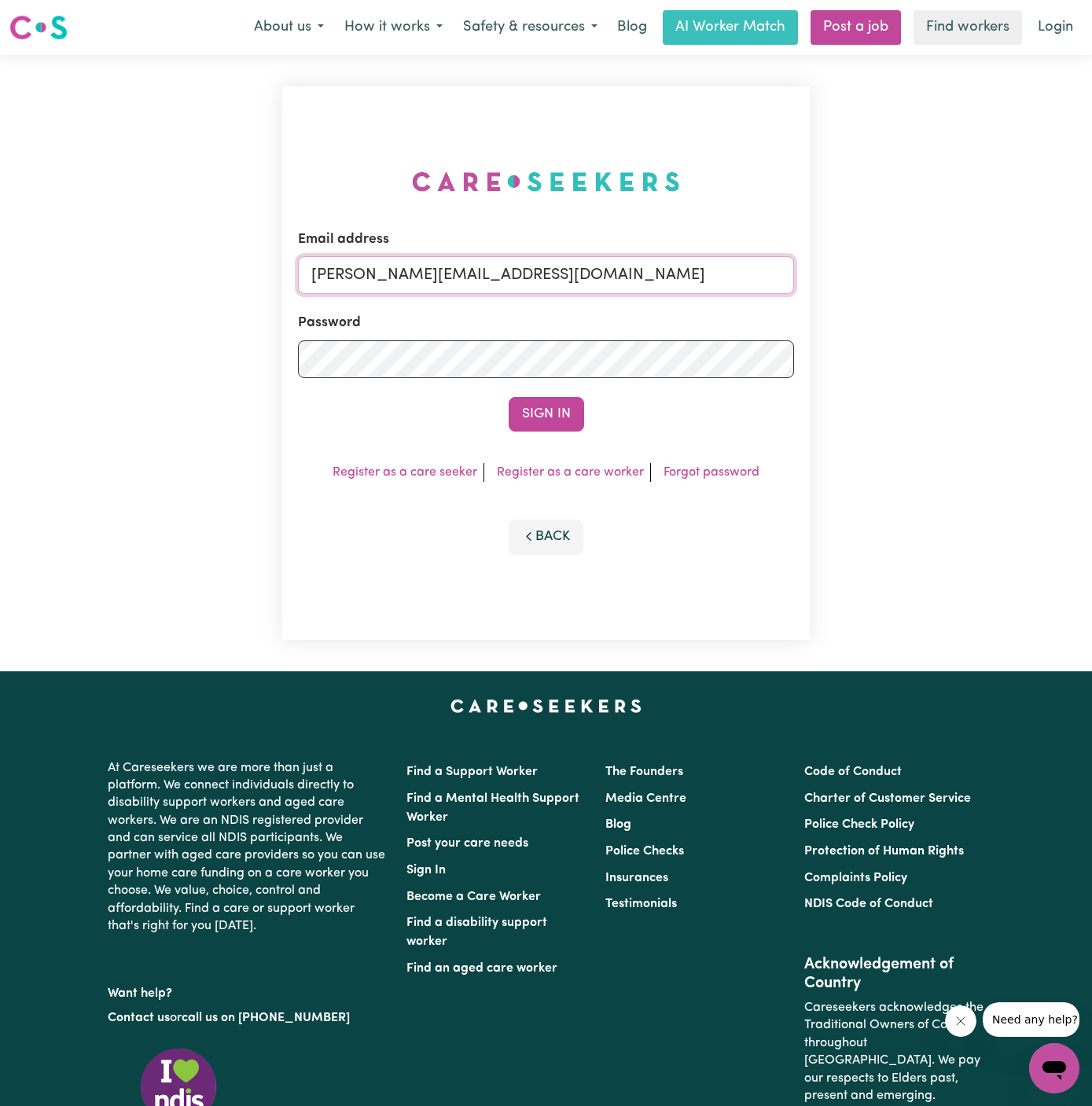
click at [645, 277] on input "dyan@careseekers.com.au" at bounding box center [545, 275] width 496 height 38
drag, startPoint x: 384, startPoint y: 274, endPoint x: 1139, endPoint y: 287, distance: 755.1
click at [1091, 287] on html "Menu About us How it works Safety & resources Blog AI Worker Match Post a job F…" at bounding box center [546, 674] width 1092 height 1348
click at [549, 273] on input "superuser~BrendanEppingHCK@careseekers.com.au" at bounding box center [545, 275] width 496 height 38
drag, startPoint x: 391, startPoint y: 276, endPoint x: 1078, endPoint y: 275, distance: 687.0
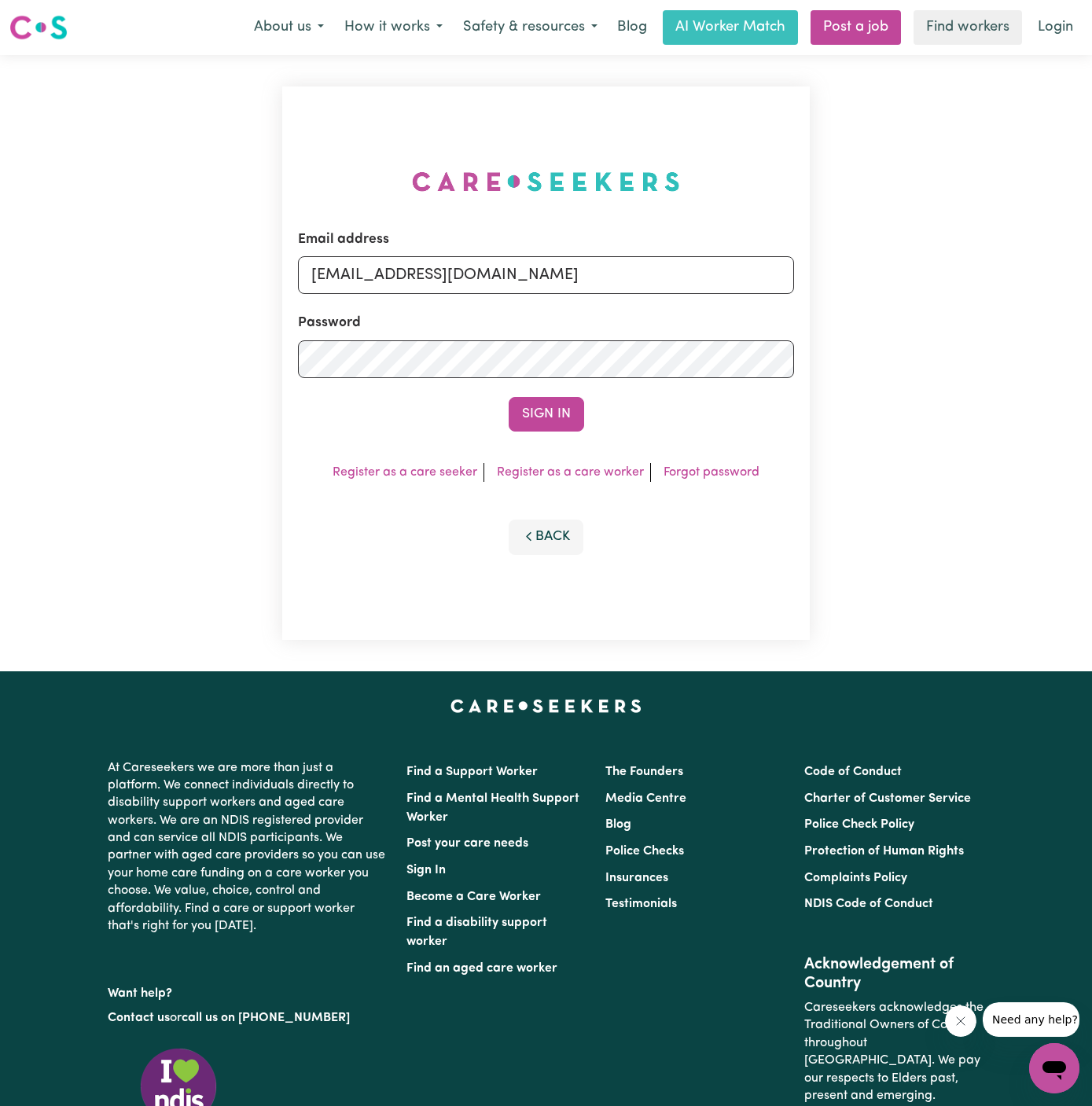
click at [1078, 275] on div "Email address superuser~BrendanEppingHCK@careseekers.com.au Password Sign In Re…" at bounding box center [546, 363] width 1092 height 616
type input "superuser~MaryDeJoodtHCK@careseekers.com.au"
click at [509, 397] on button "Sign In" at bounding box center [546, 414] width 75 height 35
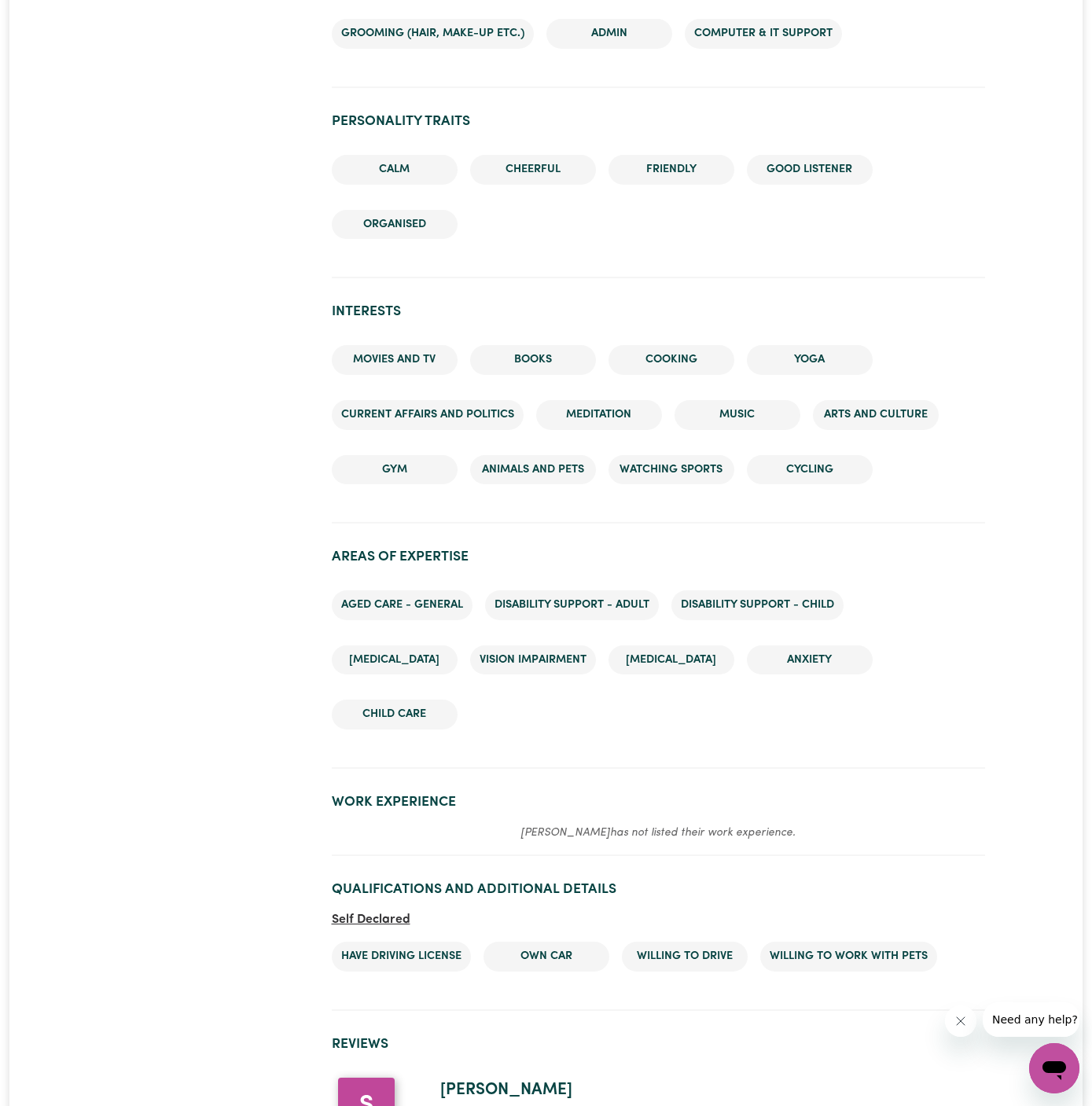
scroll to position [1567, 0]
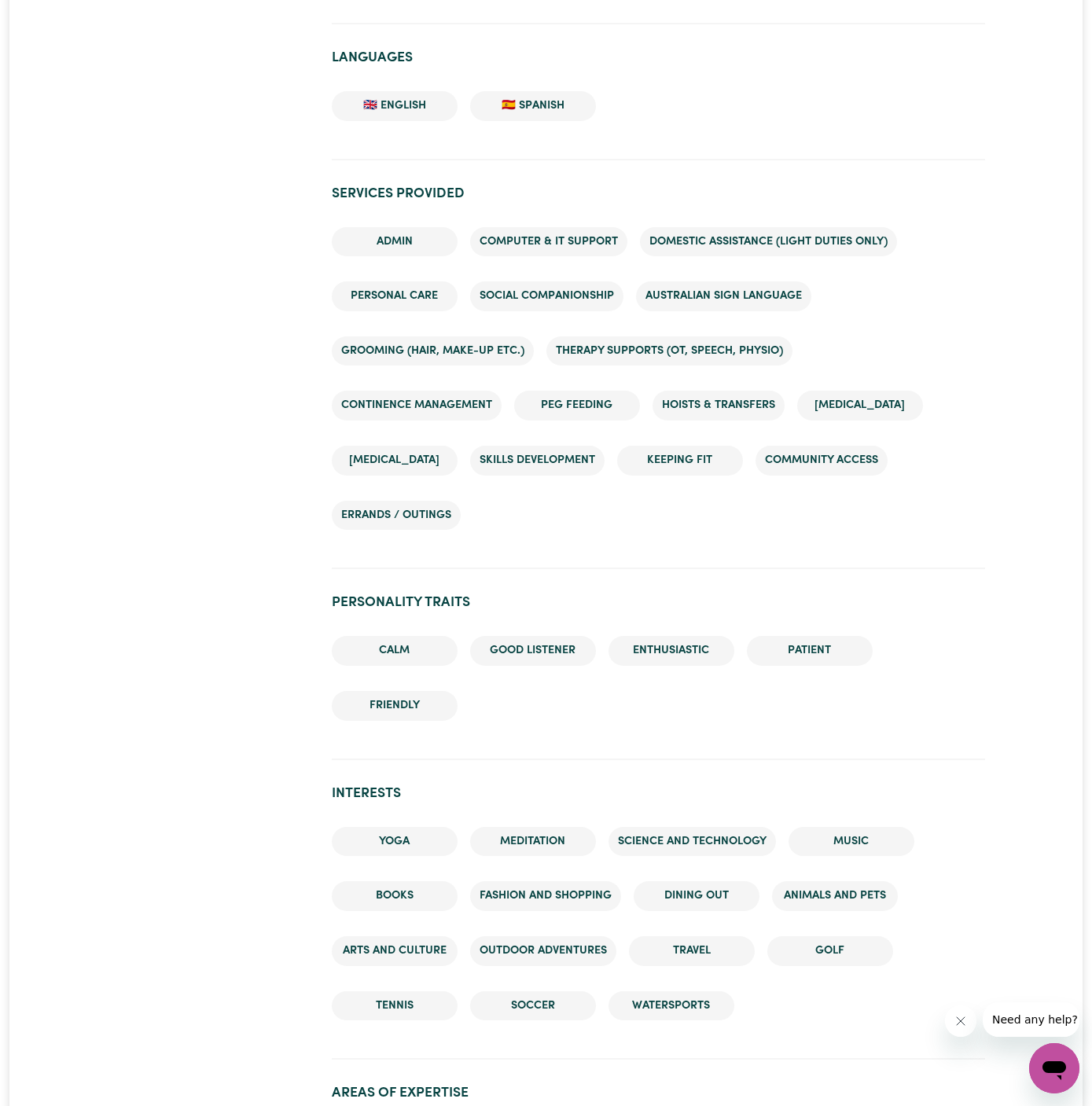
scroll to position [1364, 0]
